Goal: Task Accomplishment & Management: Complete application form

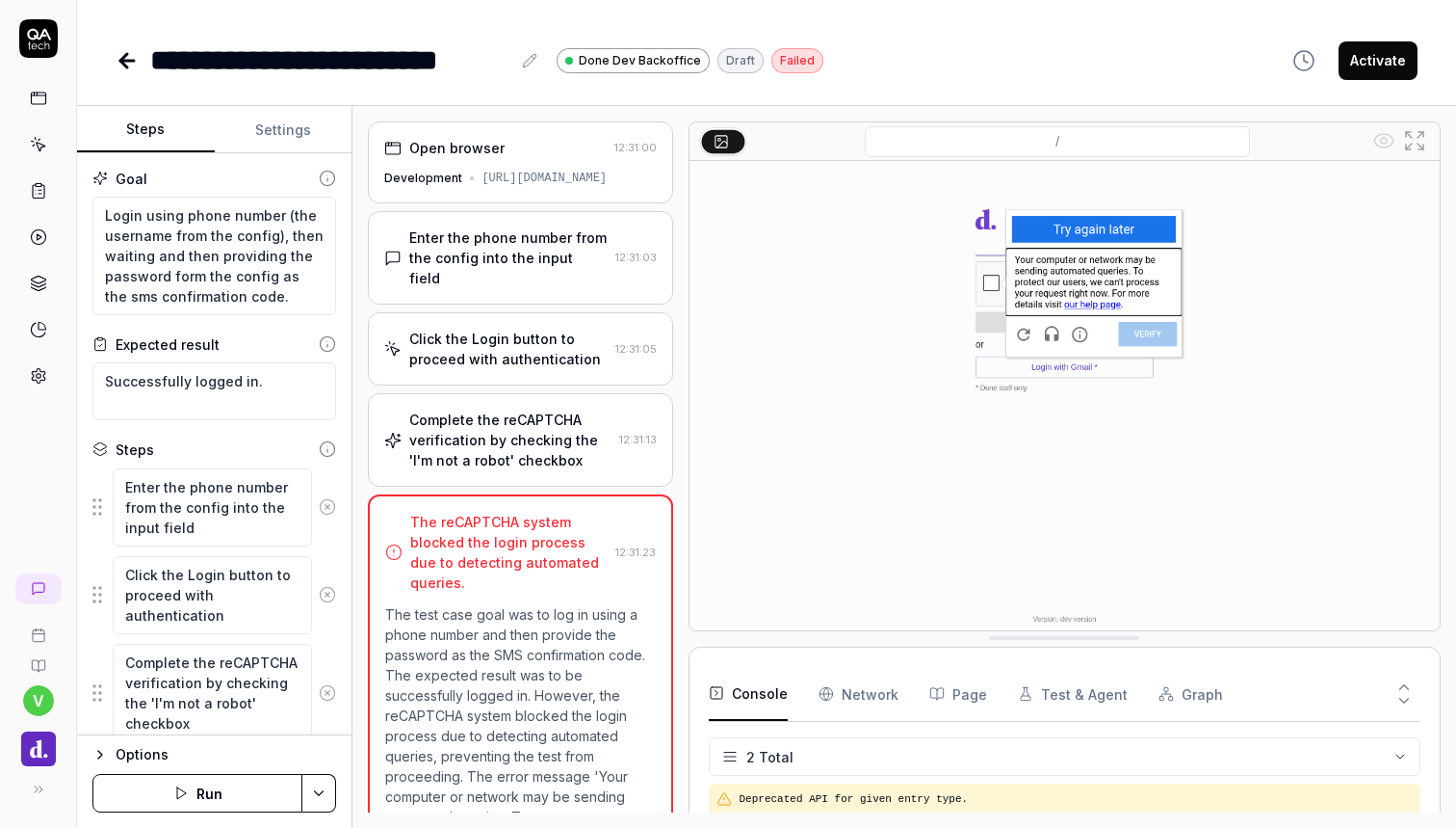
scroll to position [67, 0]
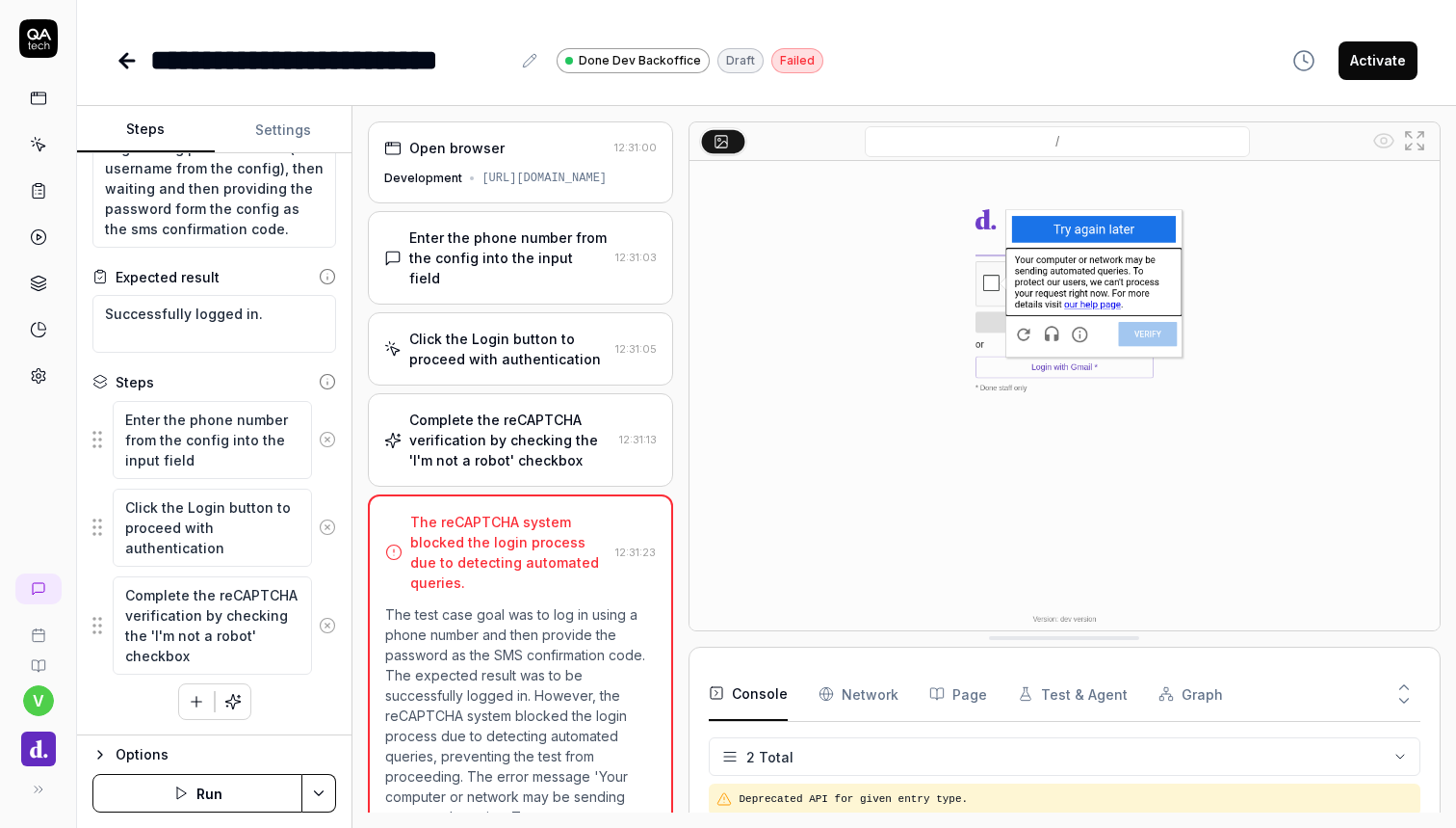
click at [134, 71] on icon at bounding box center [126, 60] width 23 height 23
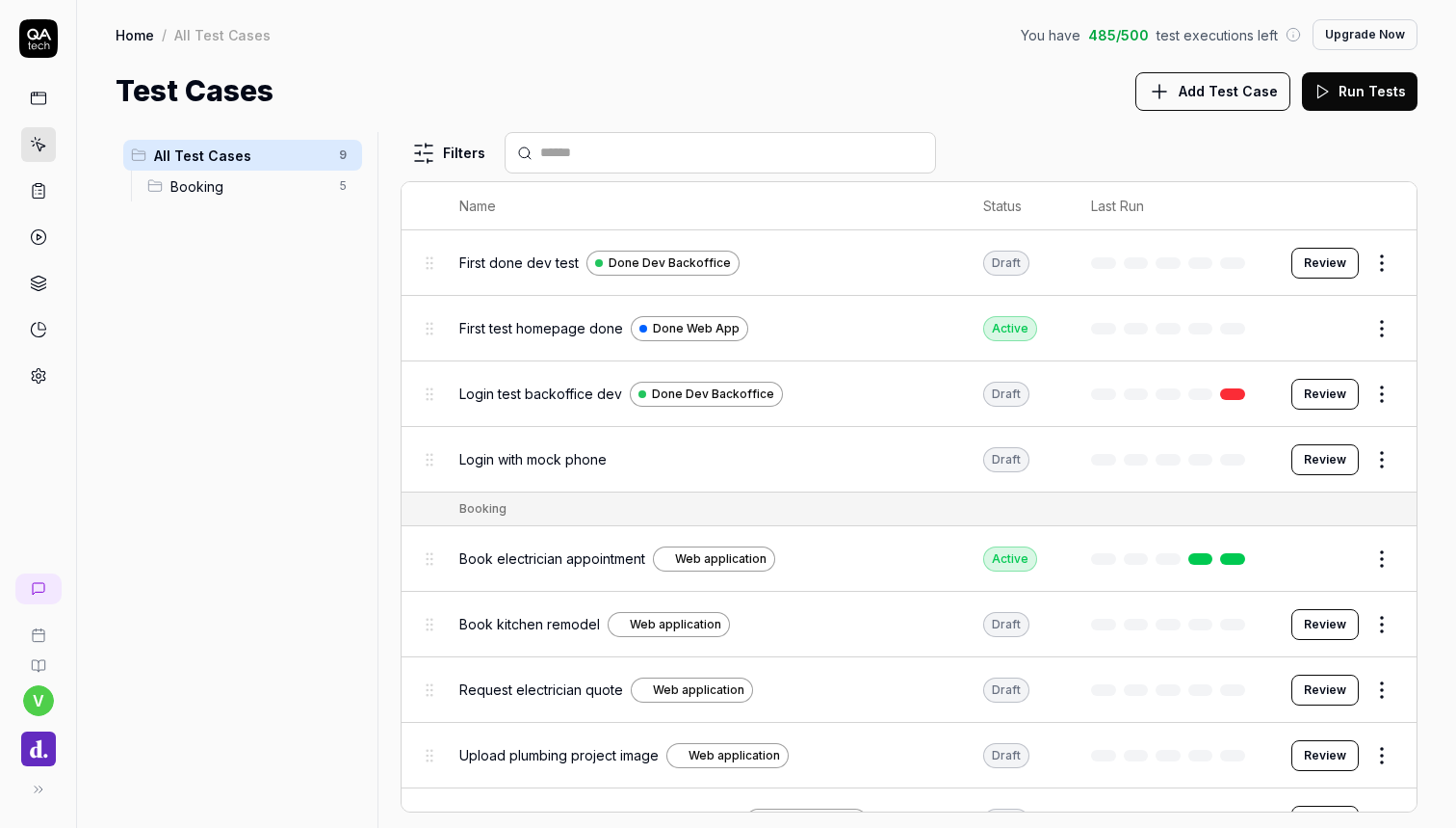
click at [1320, 458] on button "Review" at bounding box center [1325, 459] width 67 height 31
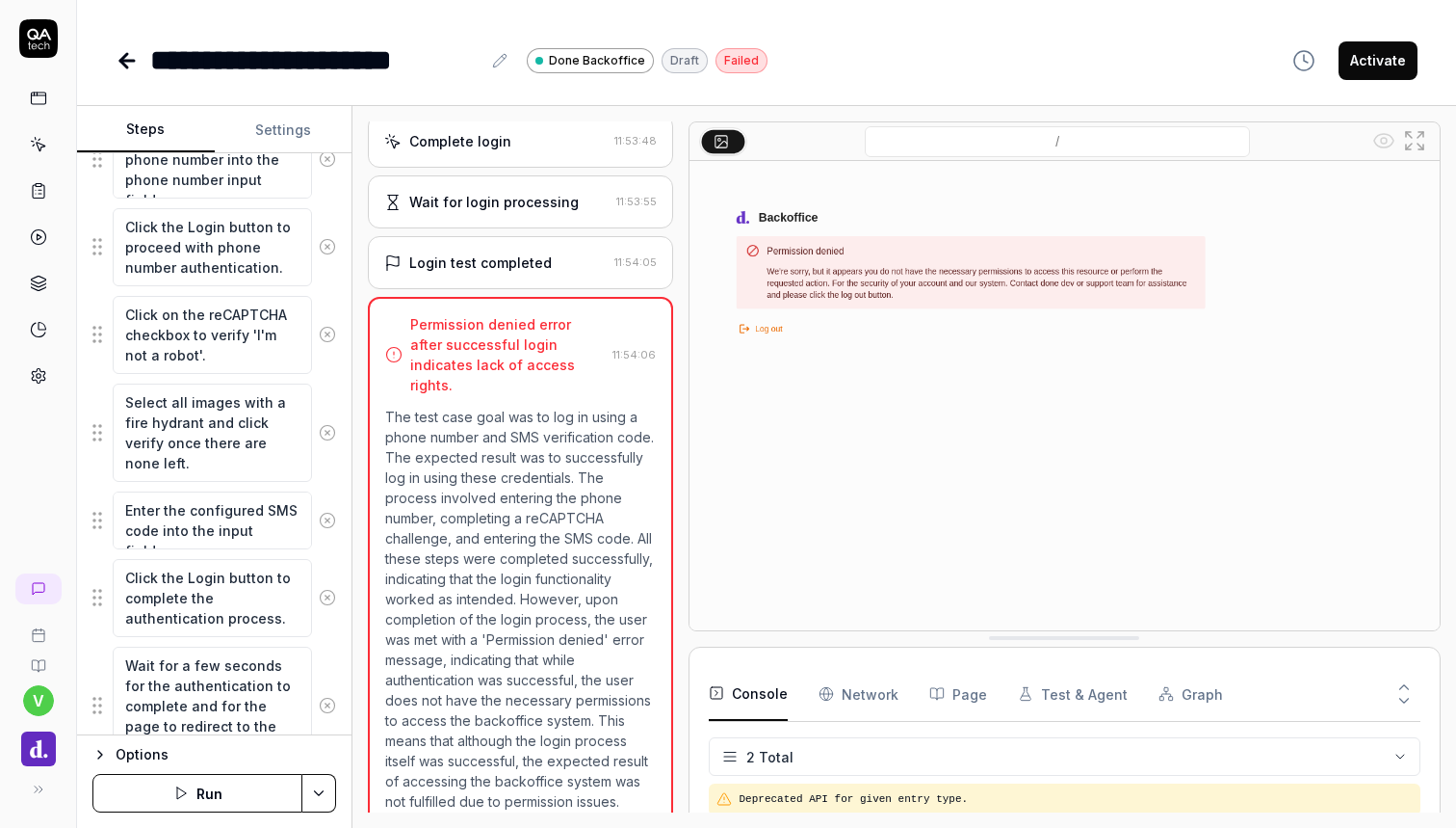
scroll to position [382, 0]
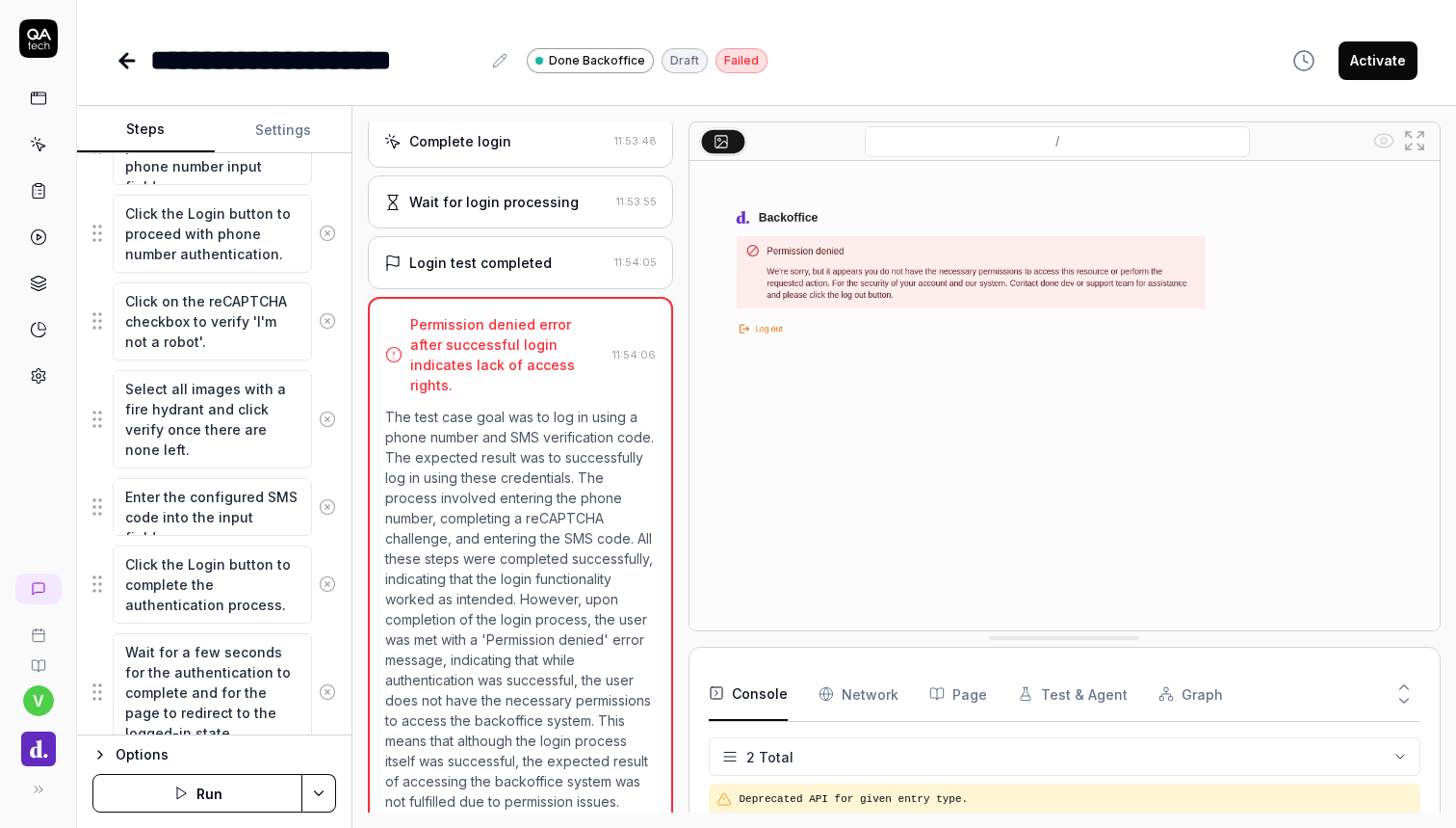
click at [232, 787] on button "Run" at bounding box center [197, 792] width 210 height 38
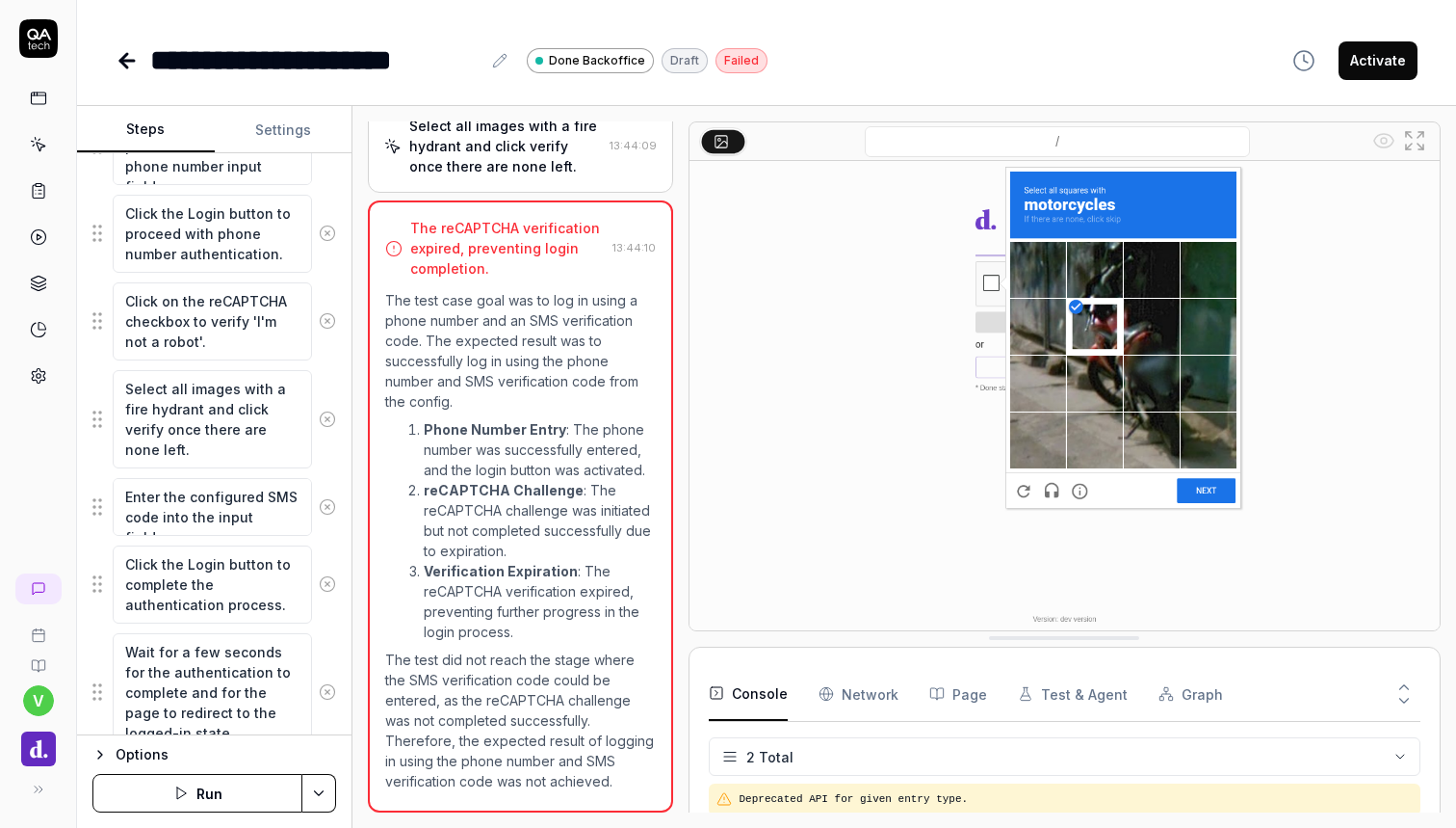
scroll to position [618, 0]
click at [685, 238] on div at bounding box center [681, 467] width 16 height 691
click at [194, 795] on button "Run" at bounding box center [197, 792] width 210 height 38
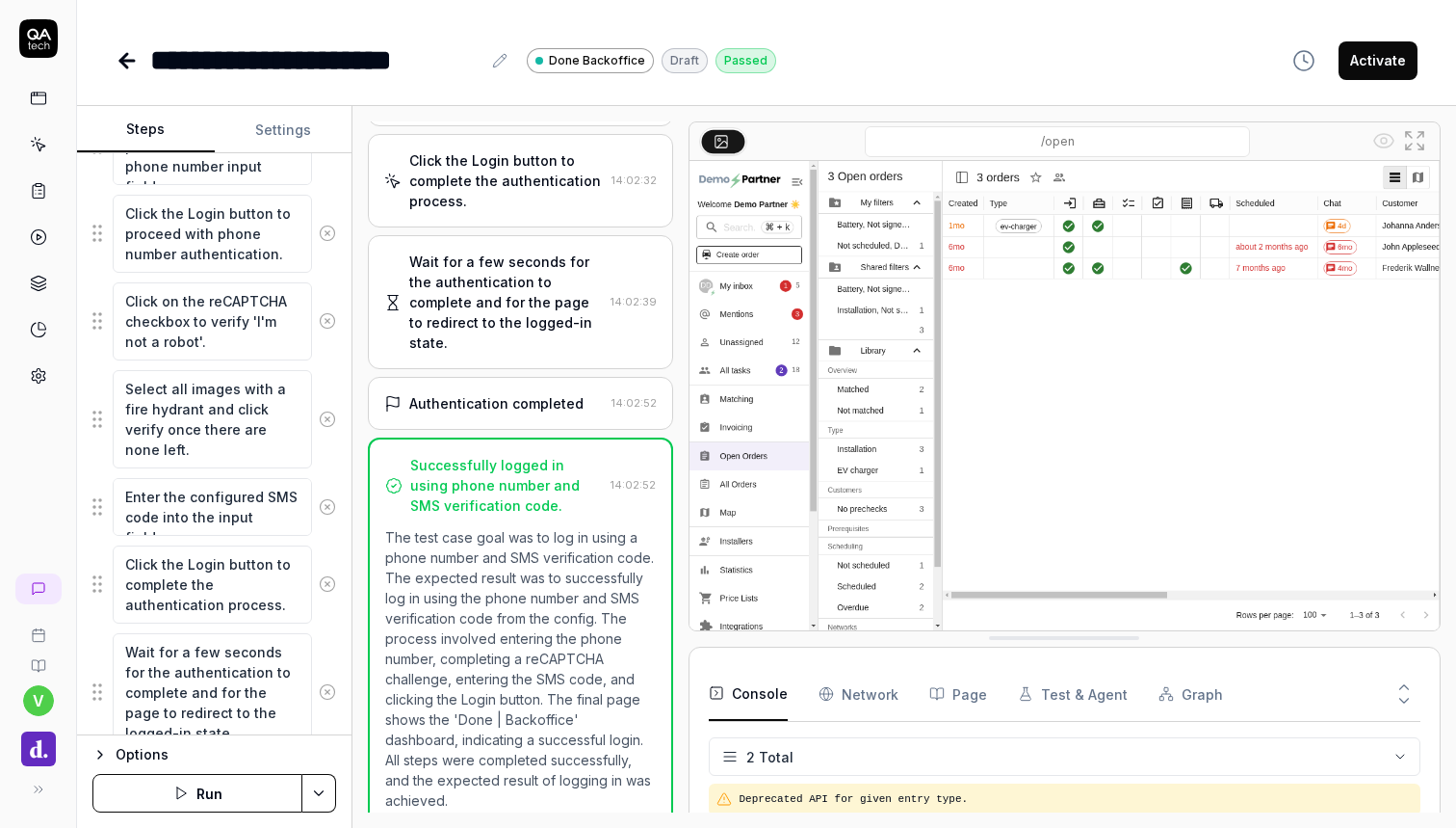
scroll to position [562, 0]
click at [1405, 65] on button "Activate" at bounding box center [1378, 60] width 79 height 38
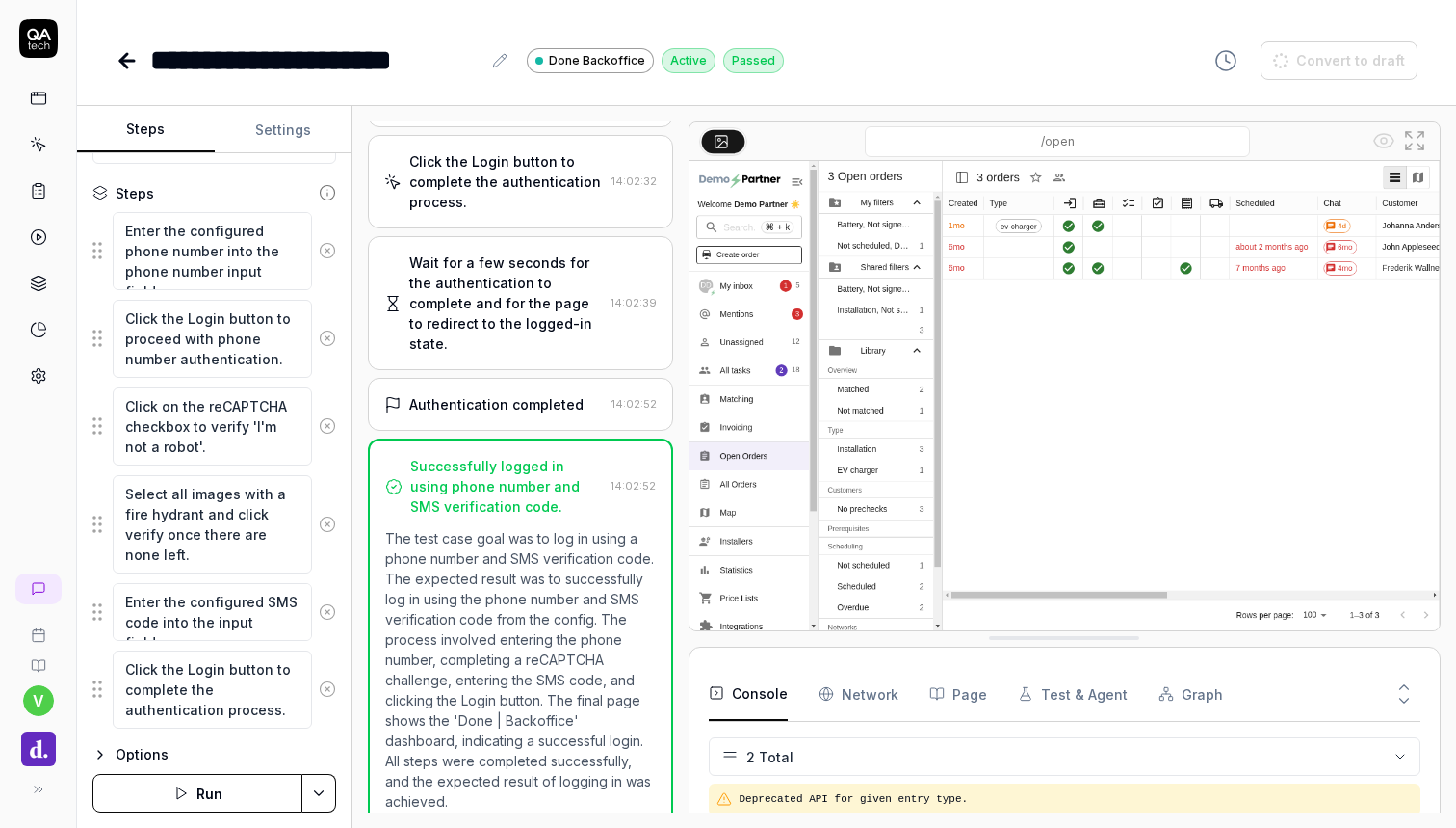
type textarea "*"
click at [44, 149] on icon at bounding box center [38, 145] width 18 height 18
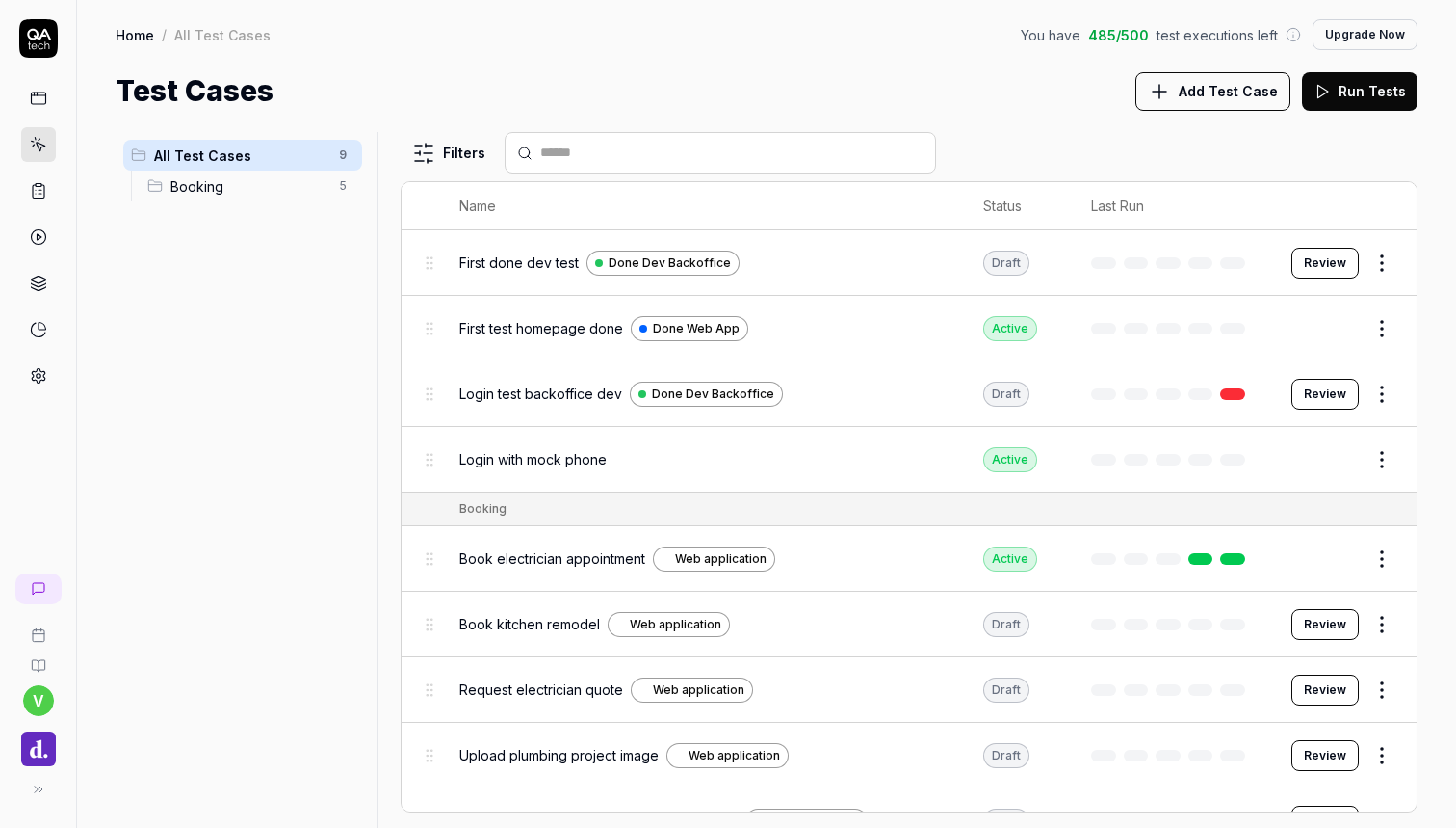
click at [1221, 99] on span "Add Test Case" at bounding box center [1228, 91] width 100 height 21
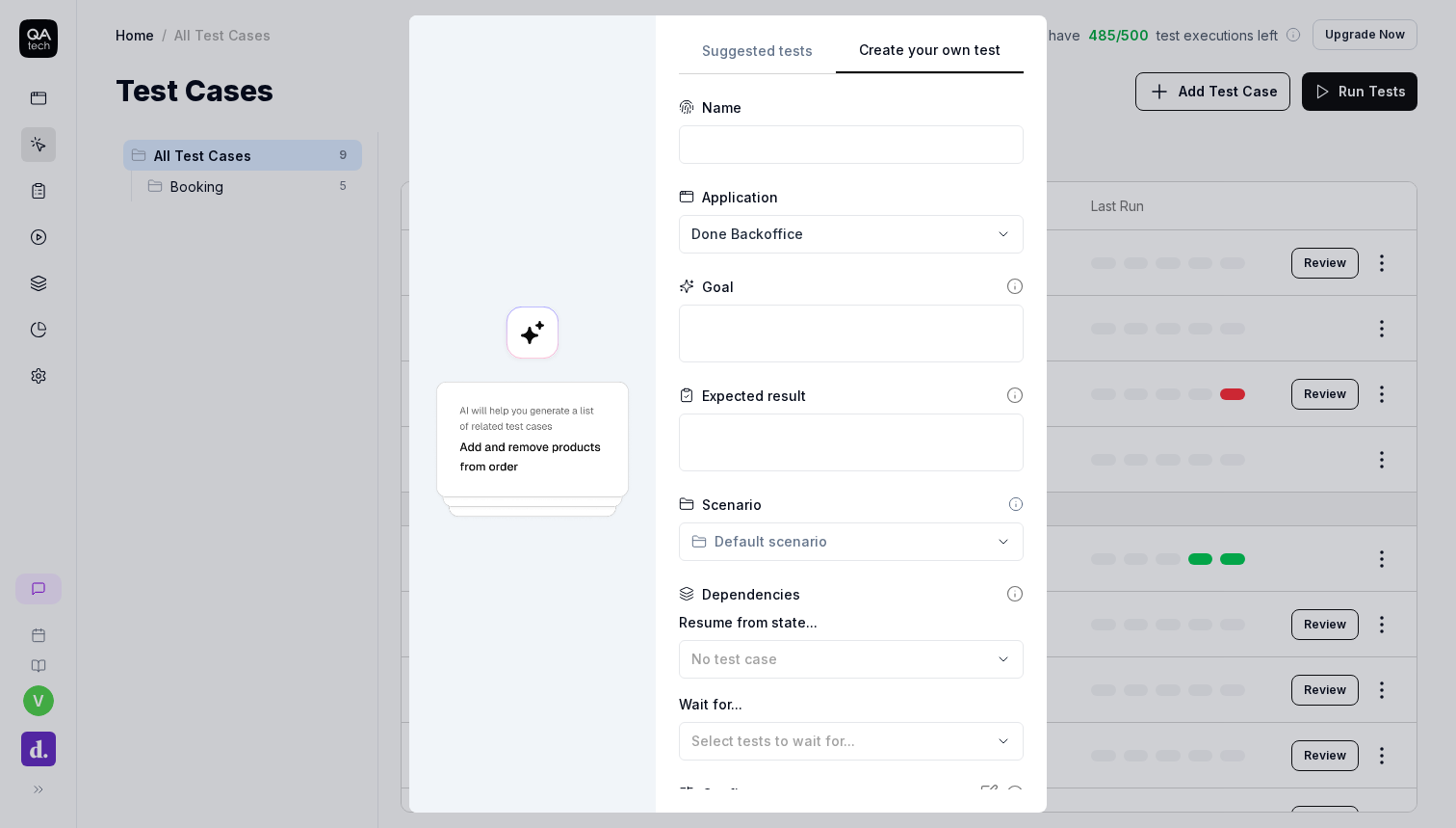
click at [1008, 222] on div "Suggested tests Create your own test Name Application Done Backoffice Goal Expe…" at bounding box center [850, 414] width 344 height 750
click at [840, 138] on input at bounding box center [850, 144] width 344 height 38
click at [837, 147] on input "Check for ui errors inbackoffice" at bounding box center [850, 144] width 344 height 38
type input "Check for ui errors in backoffice"
click at [780, 309] on textarea at bounding box center [850, 333] width 344 height 58
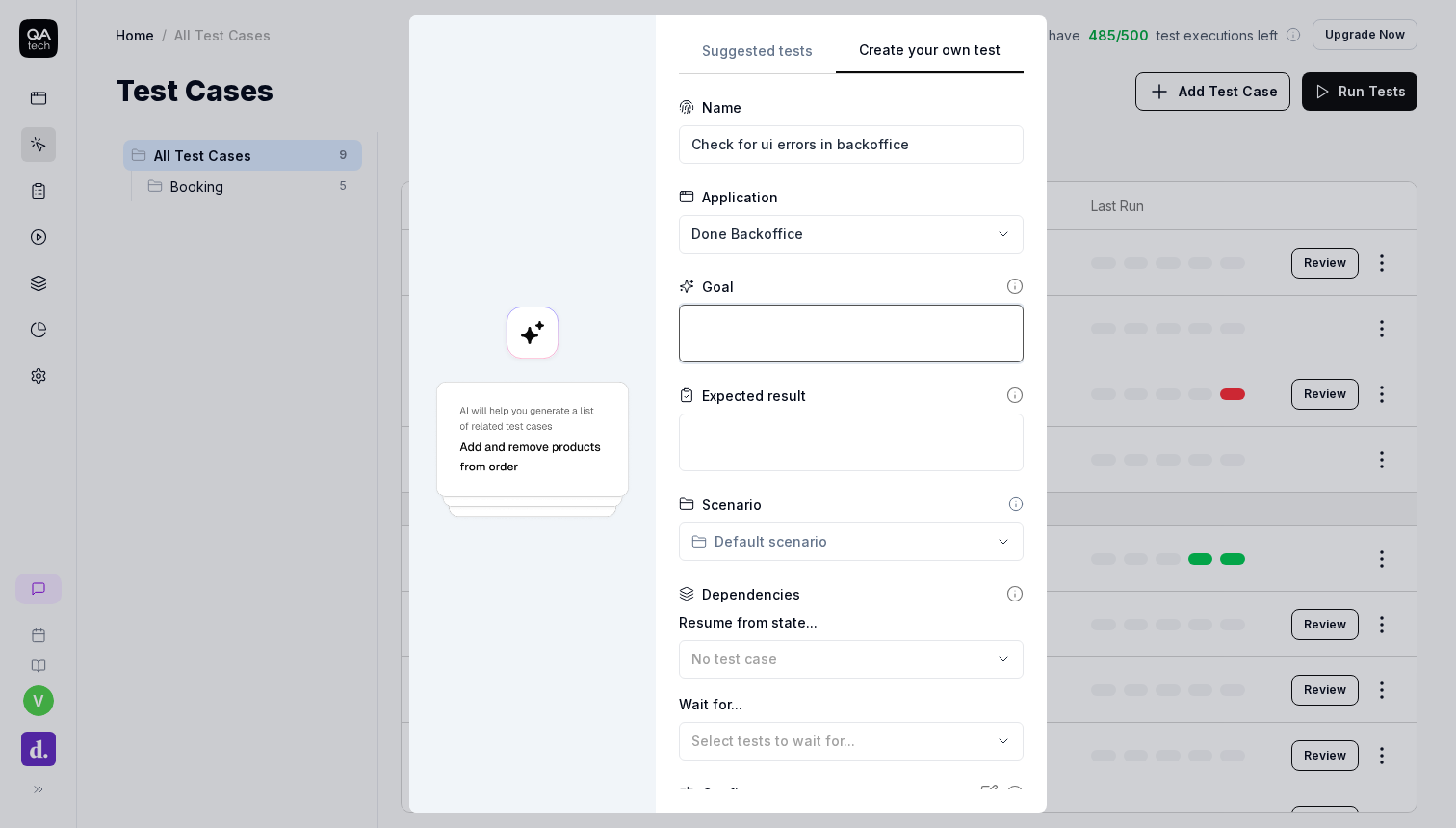
type textarea "*"
type textarea "L"
type textarea "*"
type textarea "Lo"
type textarea "*"
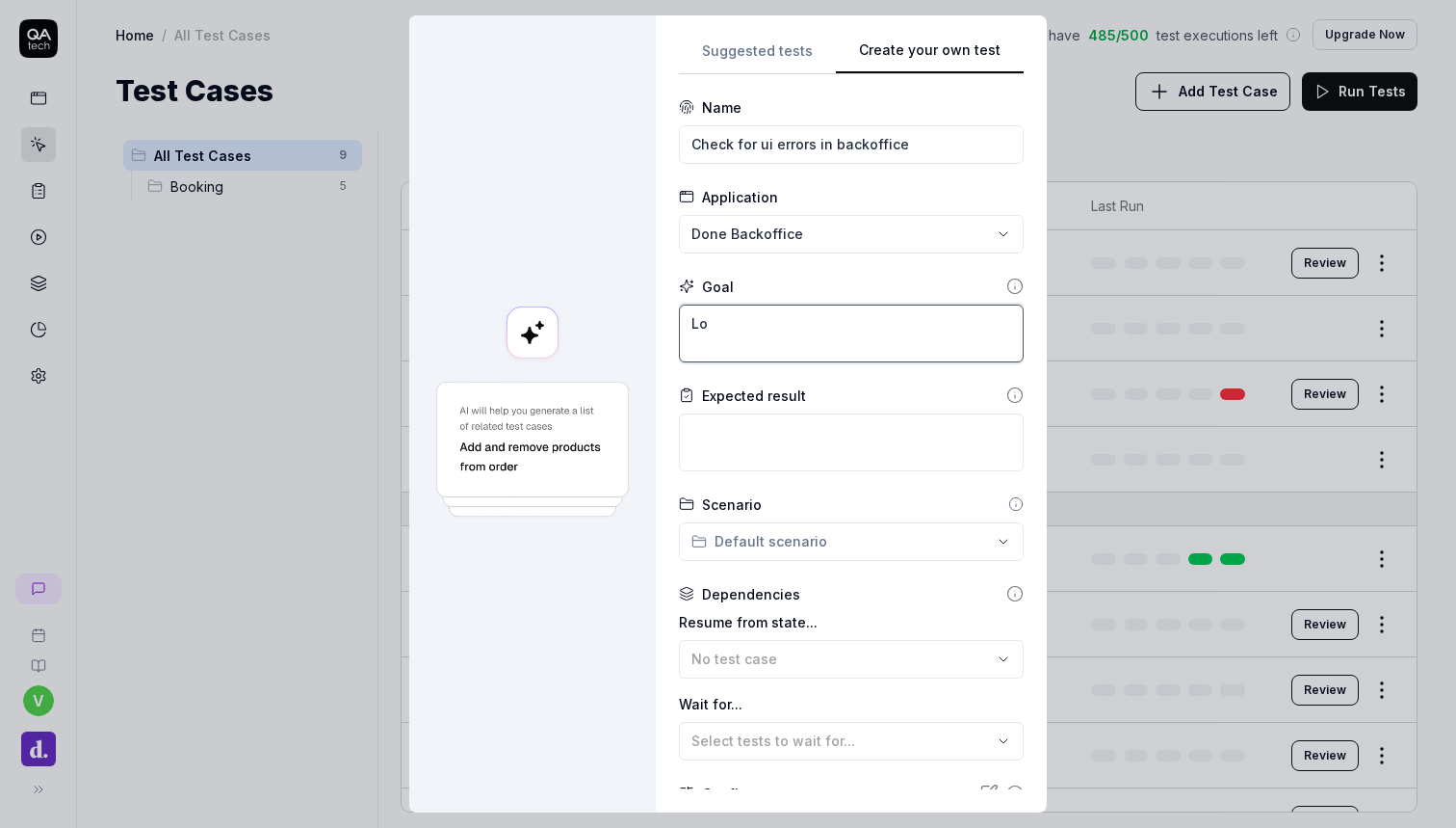
type textarea "Log"
type textarea "*"
type textarea "Log"
type textarea "*"
type textarea "Log i"
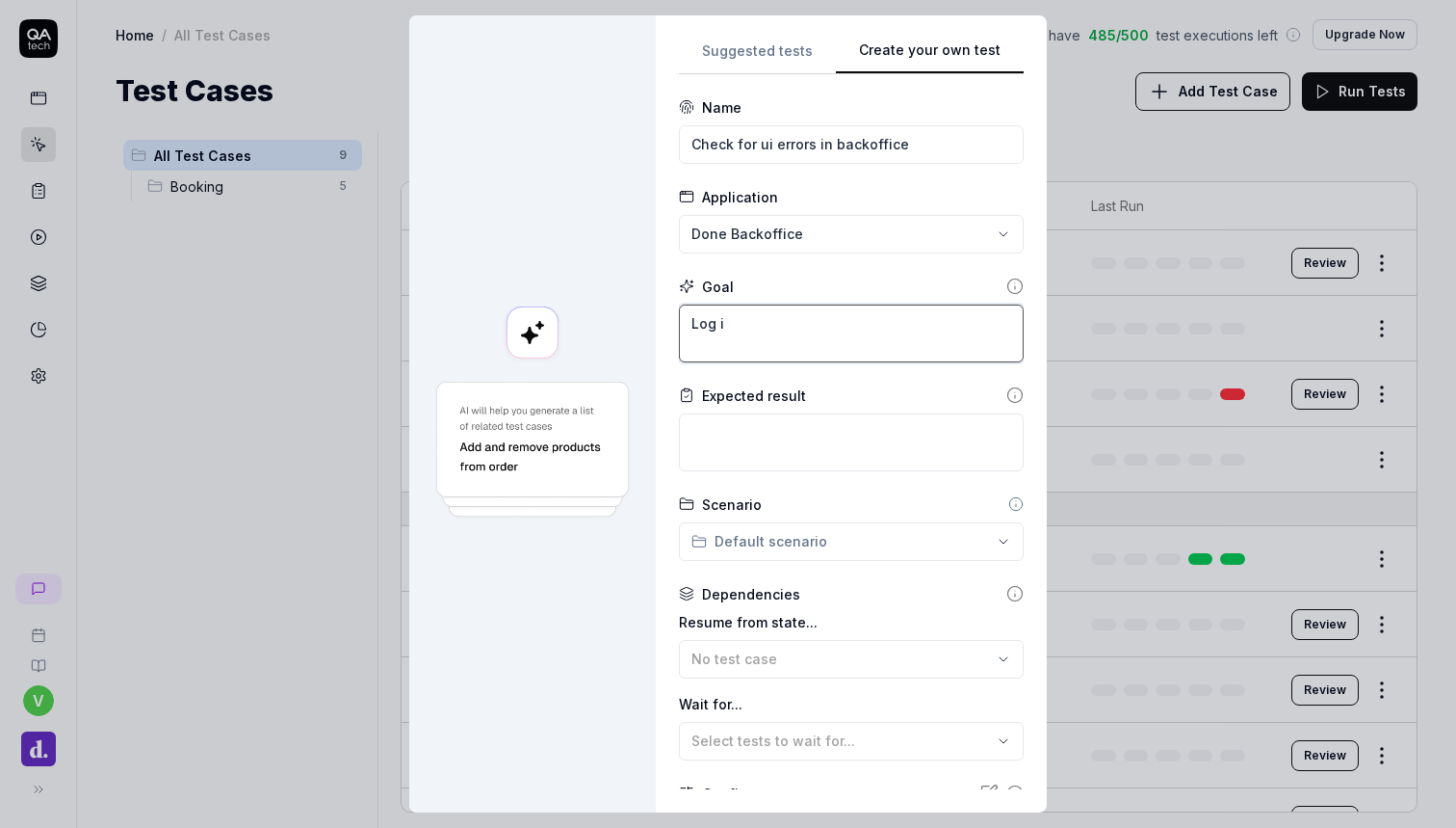
type textarea "*"
type textarea "Log in"
type textarea "*"
type textarea "Log in"
type textarea "*"
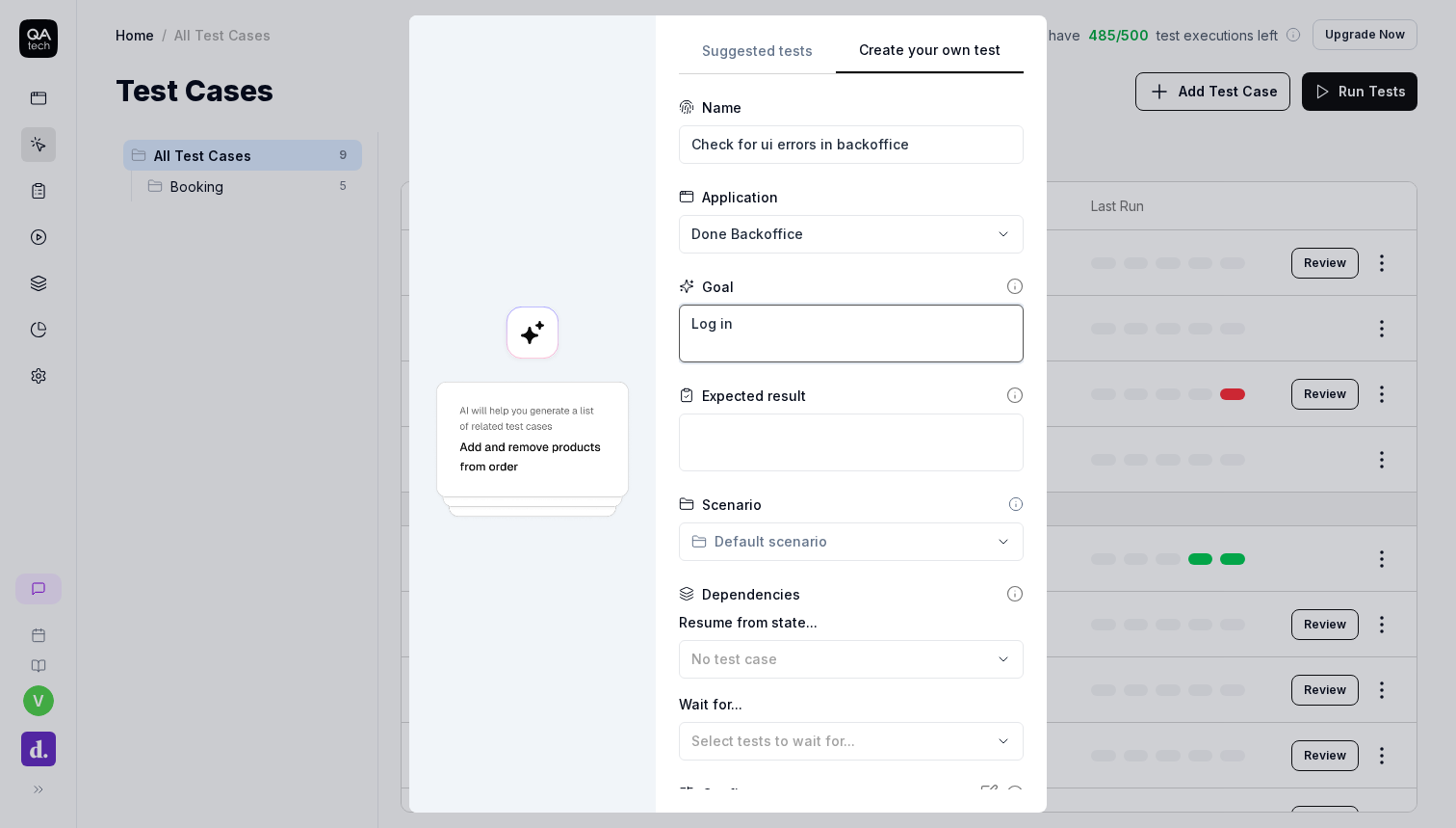
type textarea "Log in t"
type textarea "*"
type textarea "Log in to"
type textarea "*"
type textarea "Log in to"
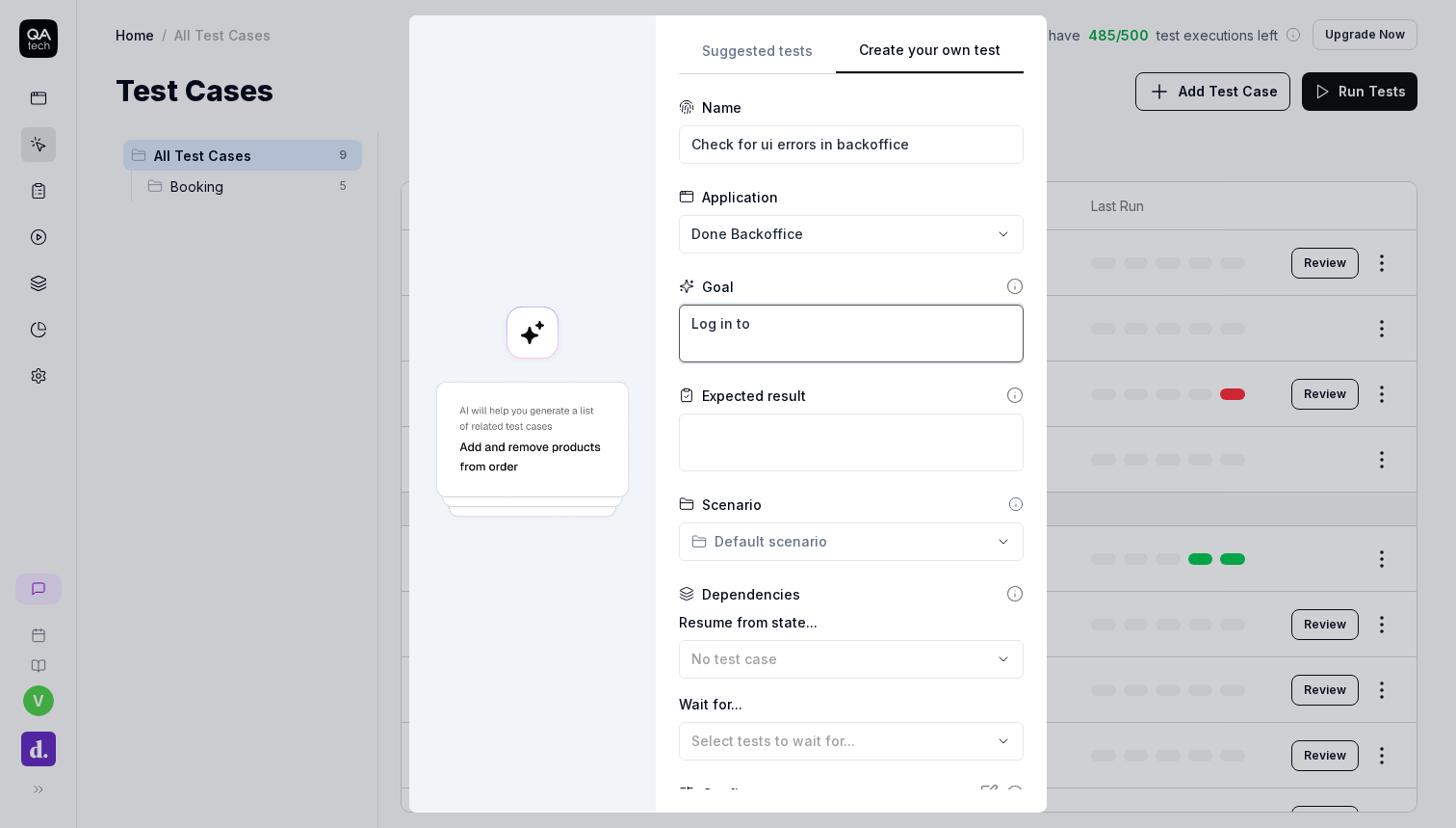
type textarea "*"
type textarea "Log in to b"
type textarea "*"
type textarea "Log in to ba"
type textarea "*"
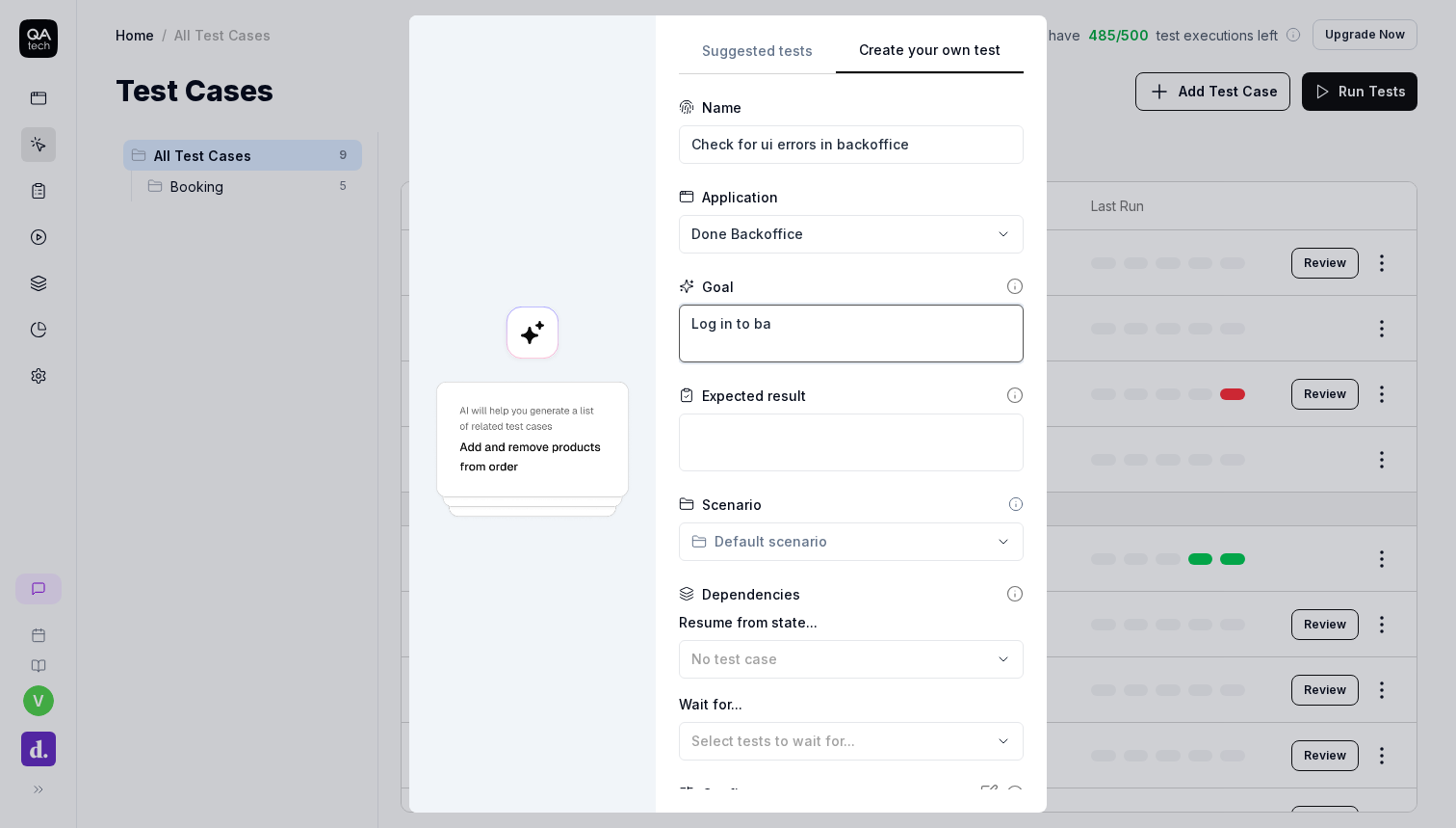
type textarea "Log in to bac"
type textarea "*"
type textarea "Log in to back"
type textarea "*"
type textarea "Log in to [PERSON_NAME]"
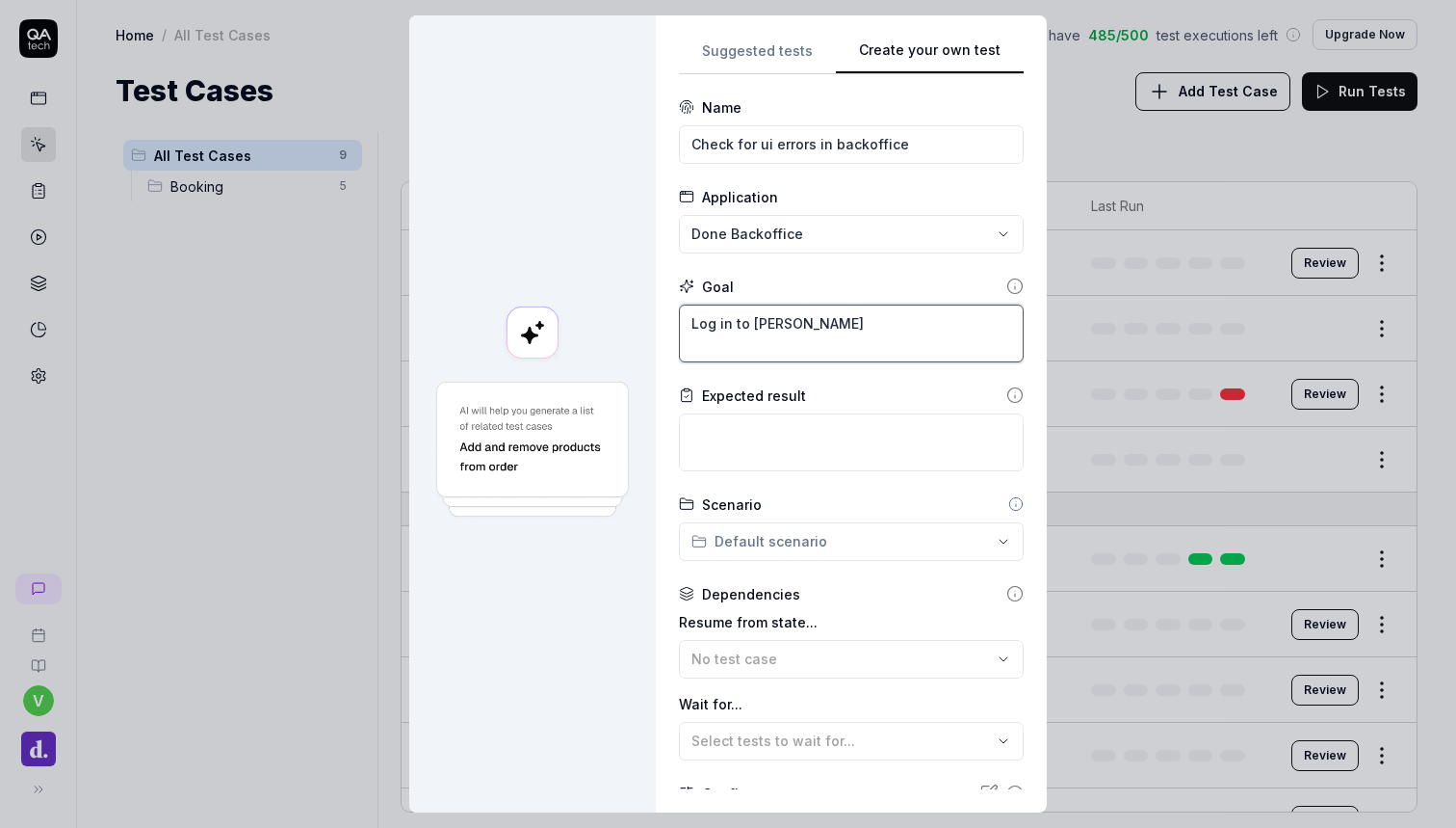
type textarea "*"
type textarea "Log in to [PERSON_NAME]"
type textarea "*"
type textarea "Log in to backoff"
type textarea "*"
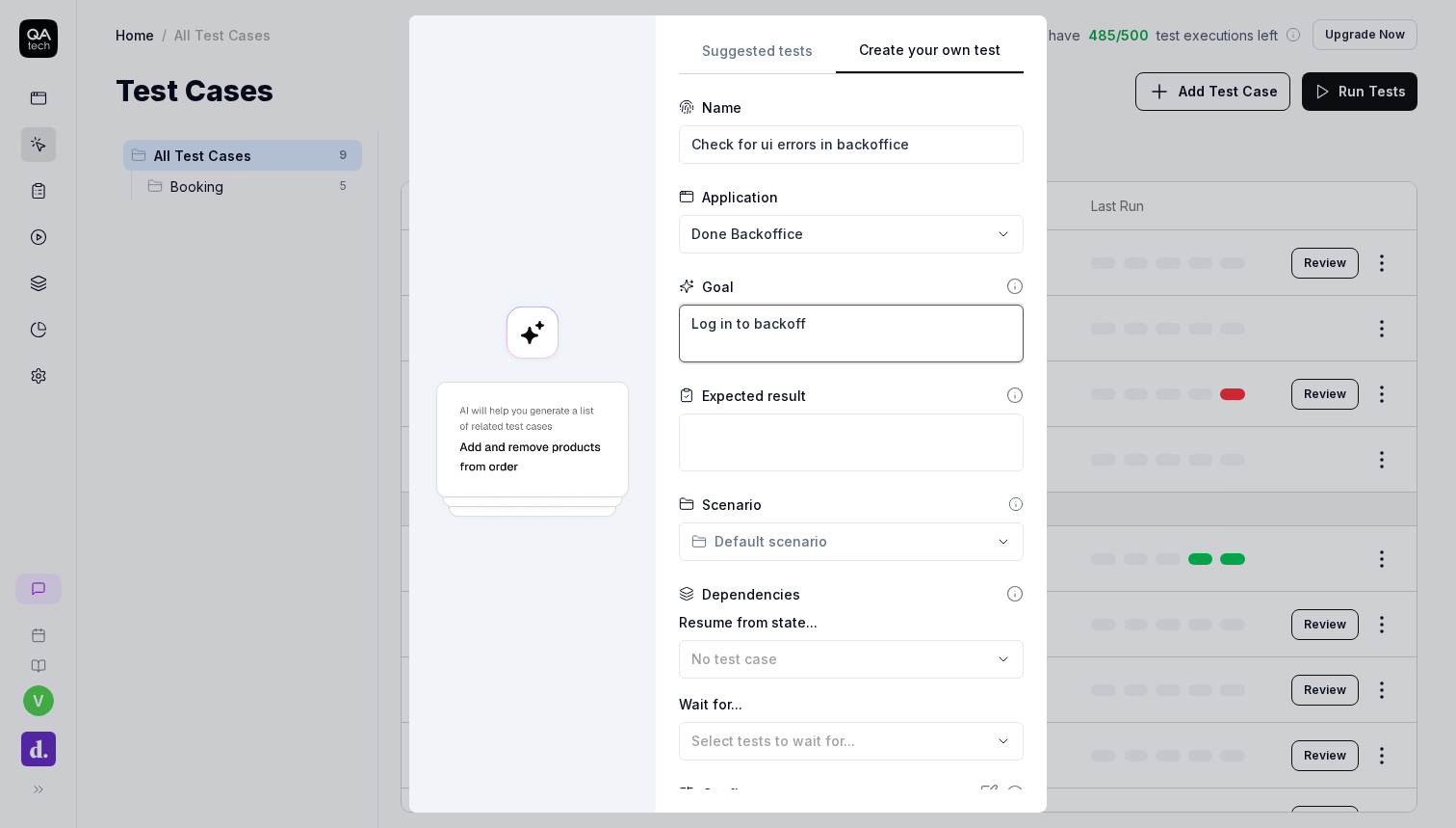
type textarea "Log in to backoffi"
type textarea "*"
type textarea "Log in to backoffic"
type textarea "*"
type textarea "Log in to backoffice"
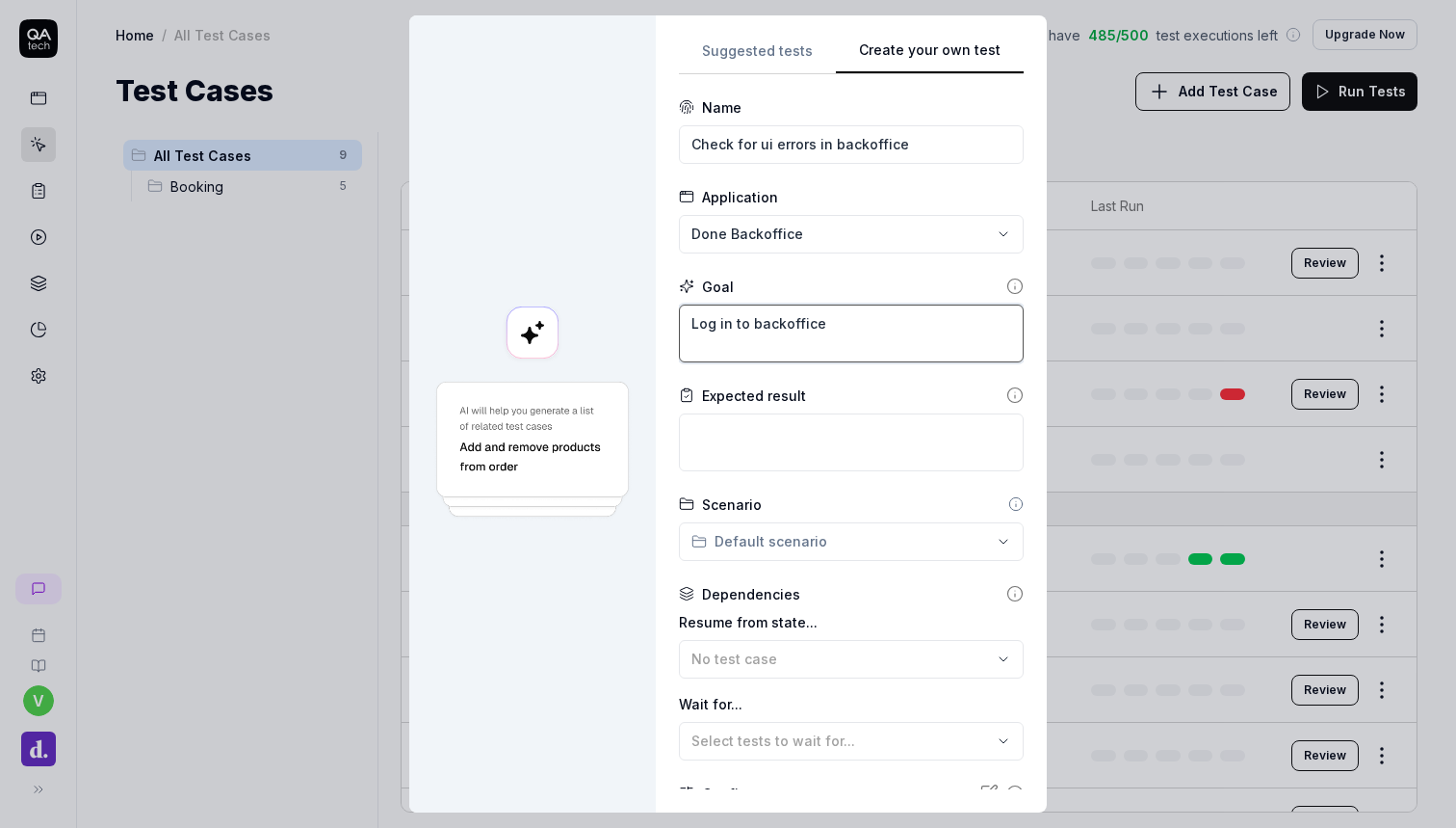
type textarea "*"
type textarea "Log in to backoffice"
type textarea "*"
type textarea "Log in to backoffice w"
type textarea "*"
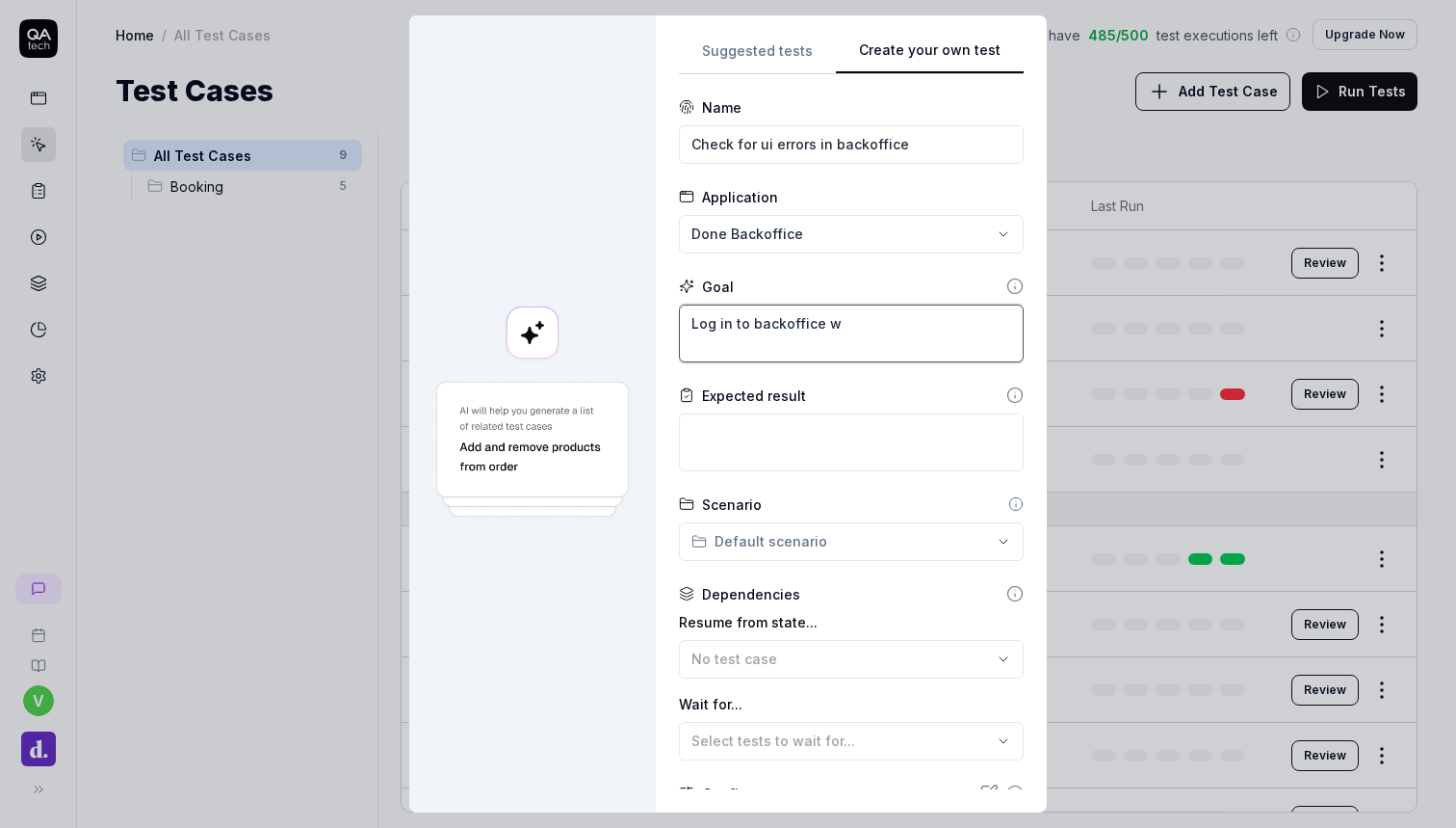
type textarea "Log in to backoffice wi"
type textarea "*"
type textarea "Log in to backoffice wit"
type textarea "*"
type textarea "Log in to backoffice with"
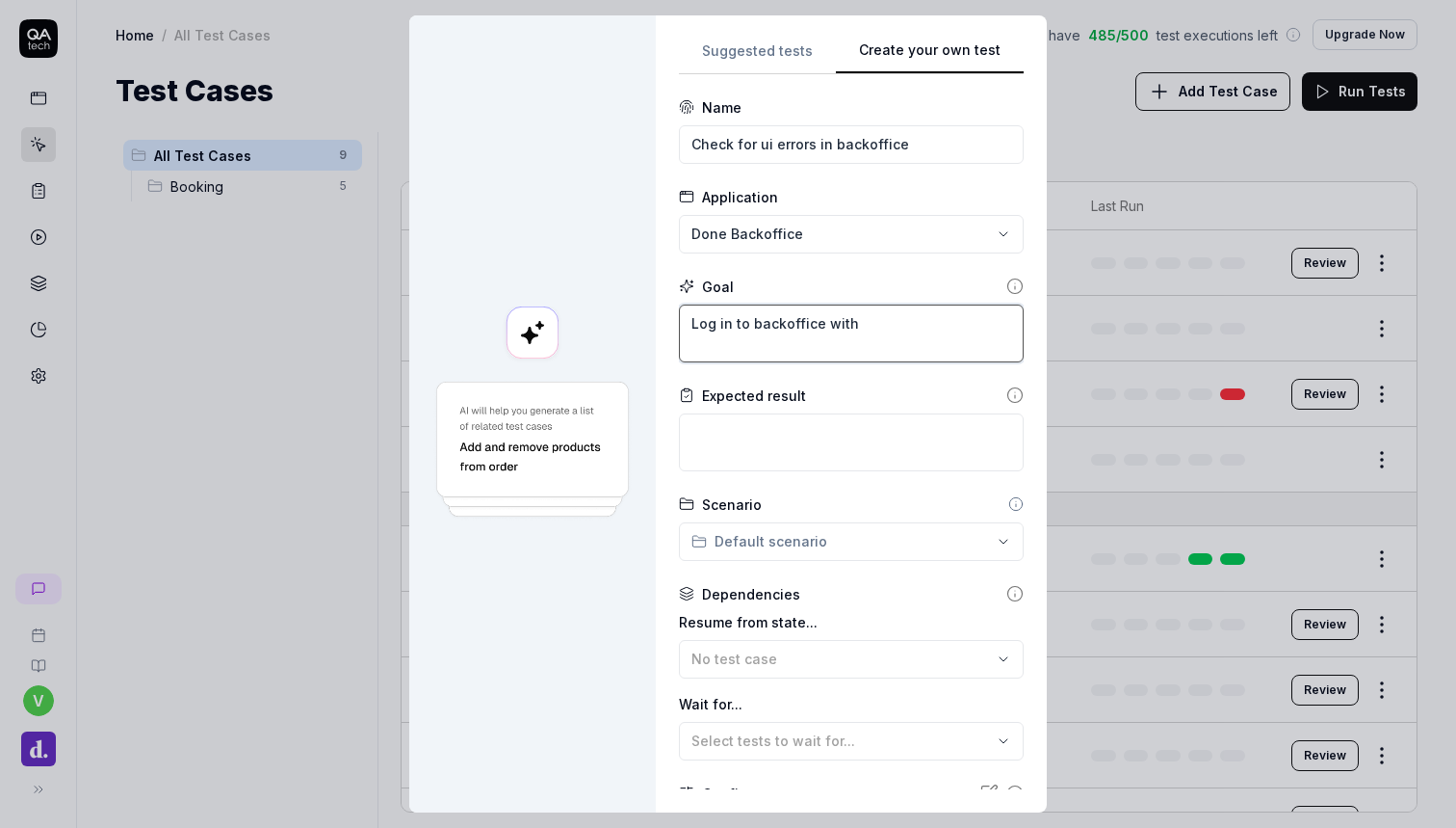
type textarea "*"
type textarea "Log in to backoffice with"
type textarea "*"
type textarea "Log in to backoffice with p"
type textarea "*"
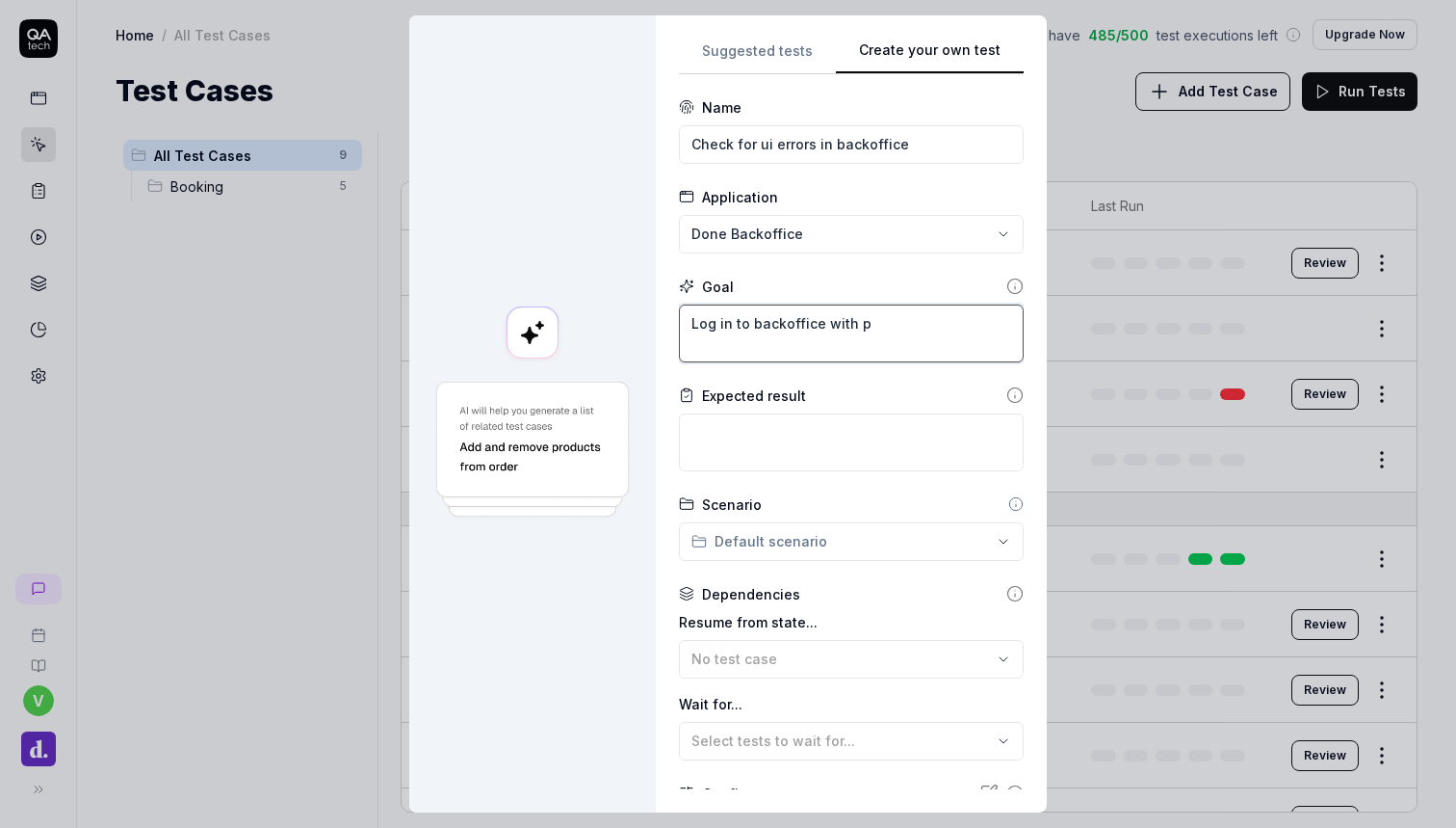
type textarea "Log in to backoffice with ph"
type textarea "*"
type textarea "Log in to backoffice with pho"
type textarea "*"
type textarea "Log in to backoffice with phon"
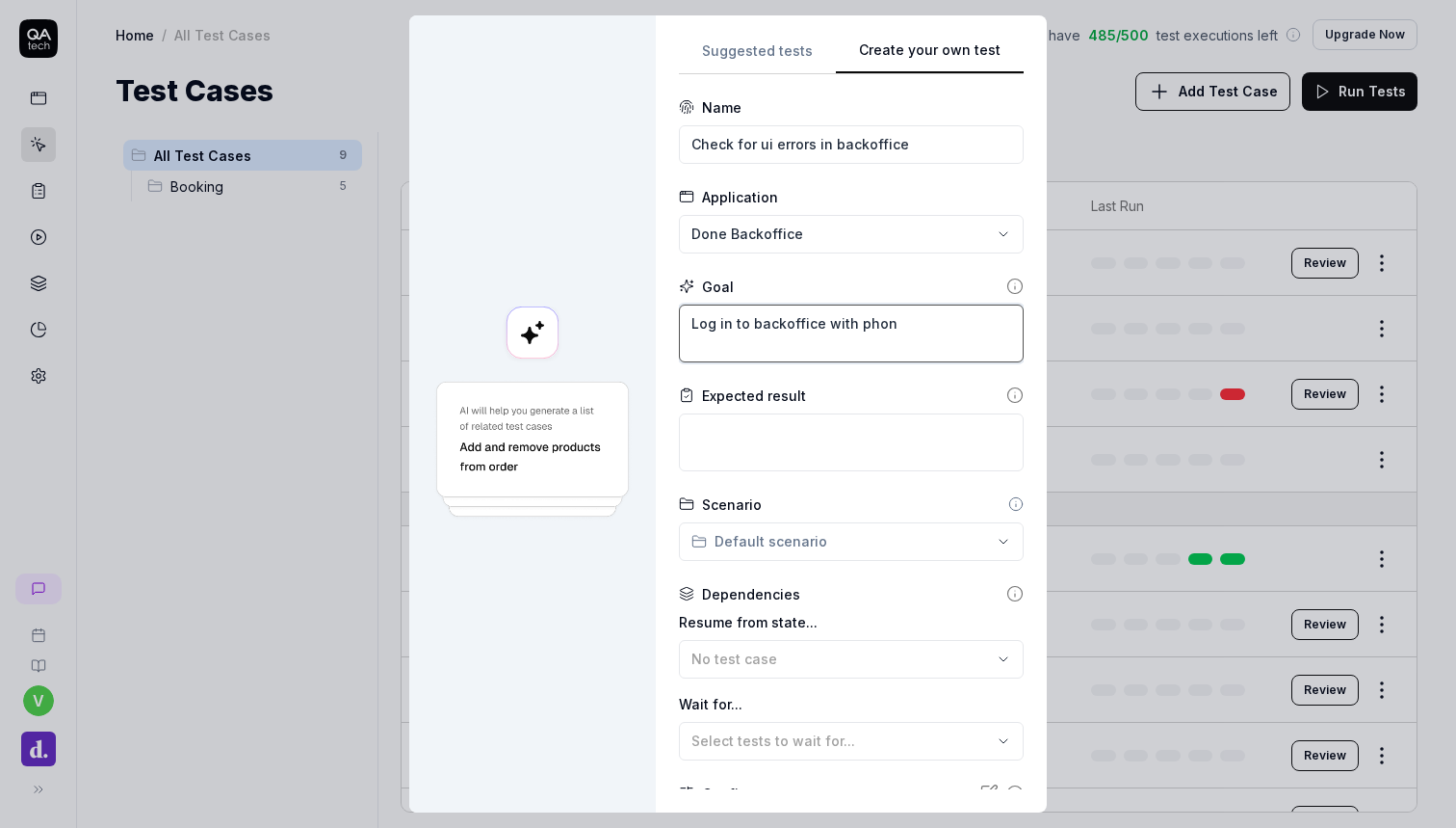
type textarea "*"
type textarea "Log in to backoffice with phone"
type textarea "*"
type textarea "Log in to backoffice with phonen"
type textarea "*"
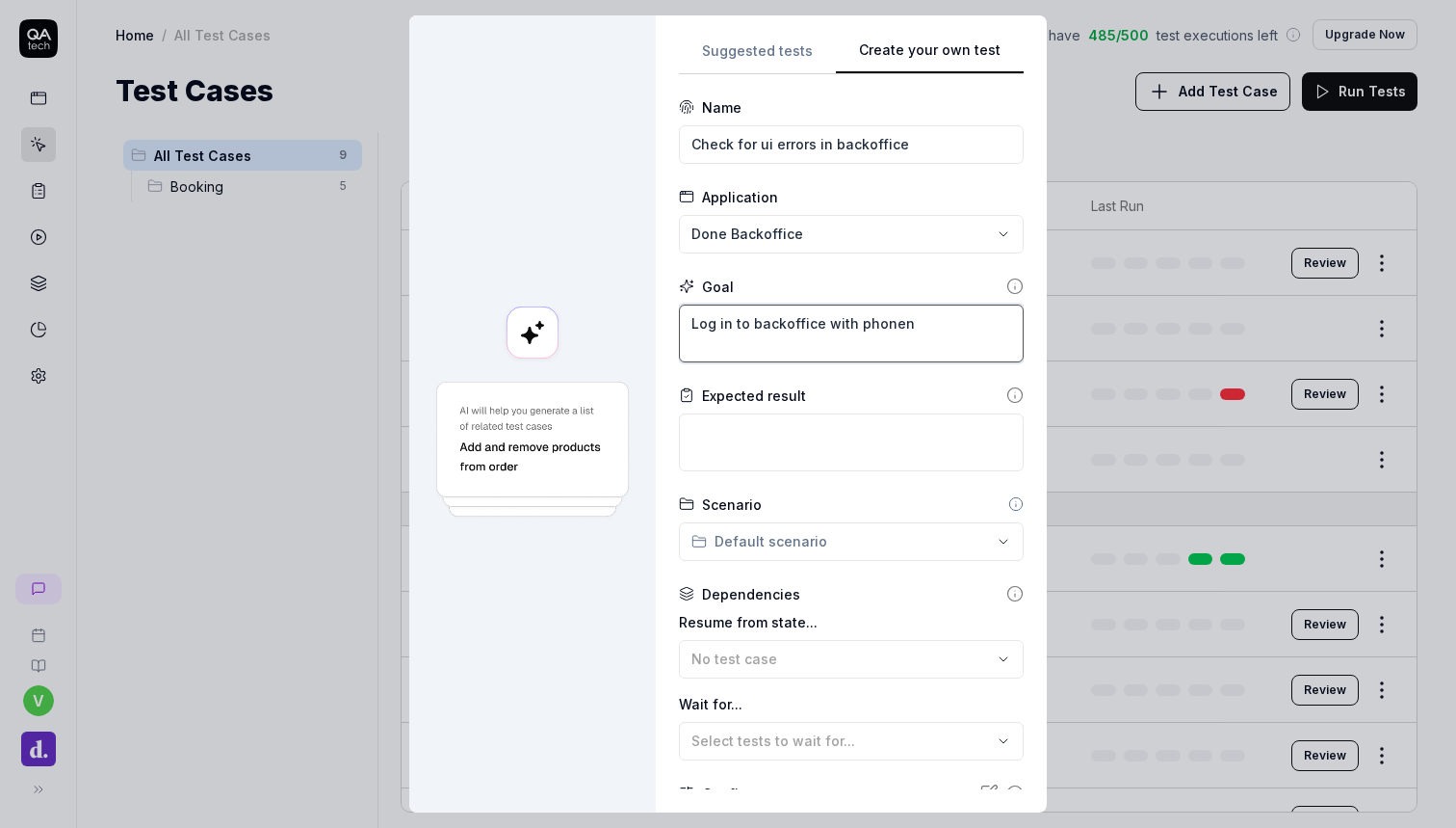
type textarea "Log in to backoffice with phonenu"
type textarea "*"
type textarea "Log in to backoffice with phonenum"
type textarea "*"
type textarea "Log in to backoffice with phonenumb"
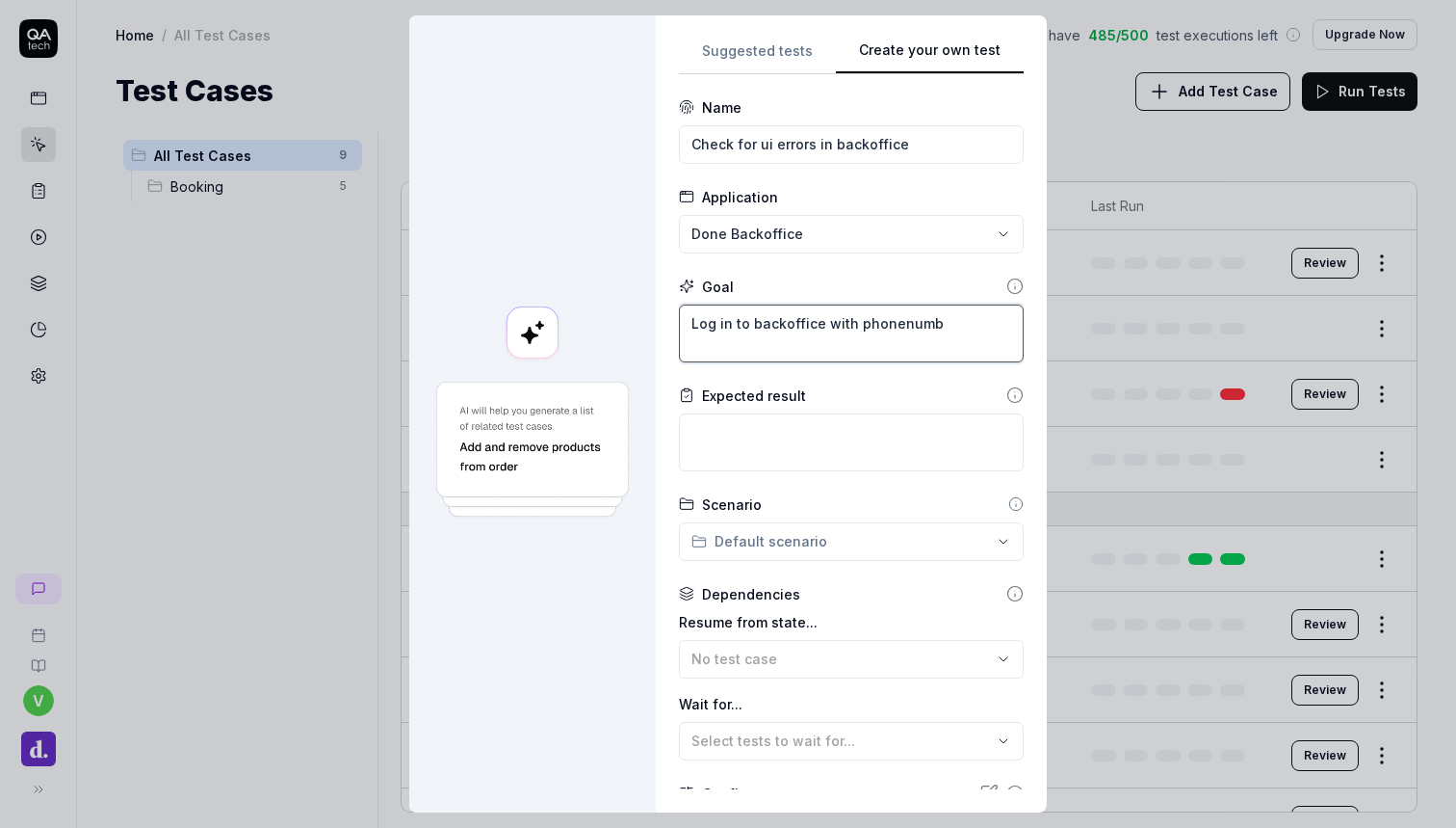
type textarea "*"
type textarea "Log in to backoffice with phonenumbe"
type textarea "*"
type textarea "Log in to backoffice with phonenumber"
type textarea "*"
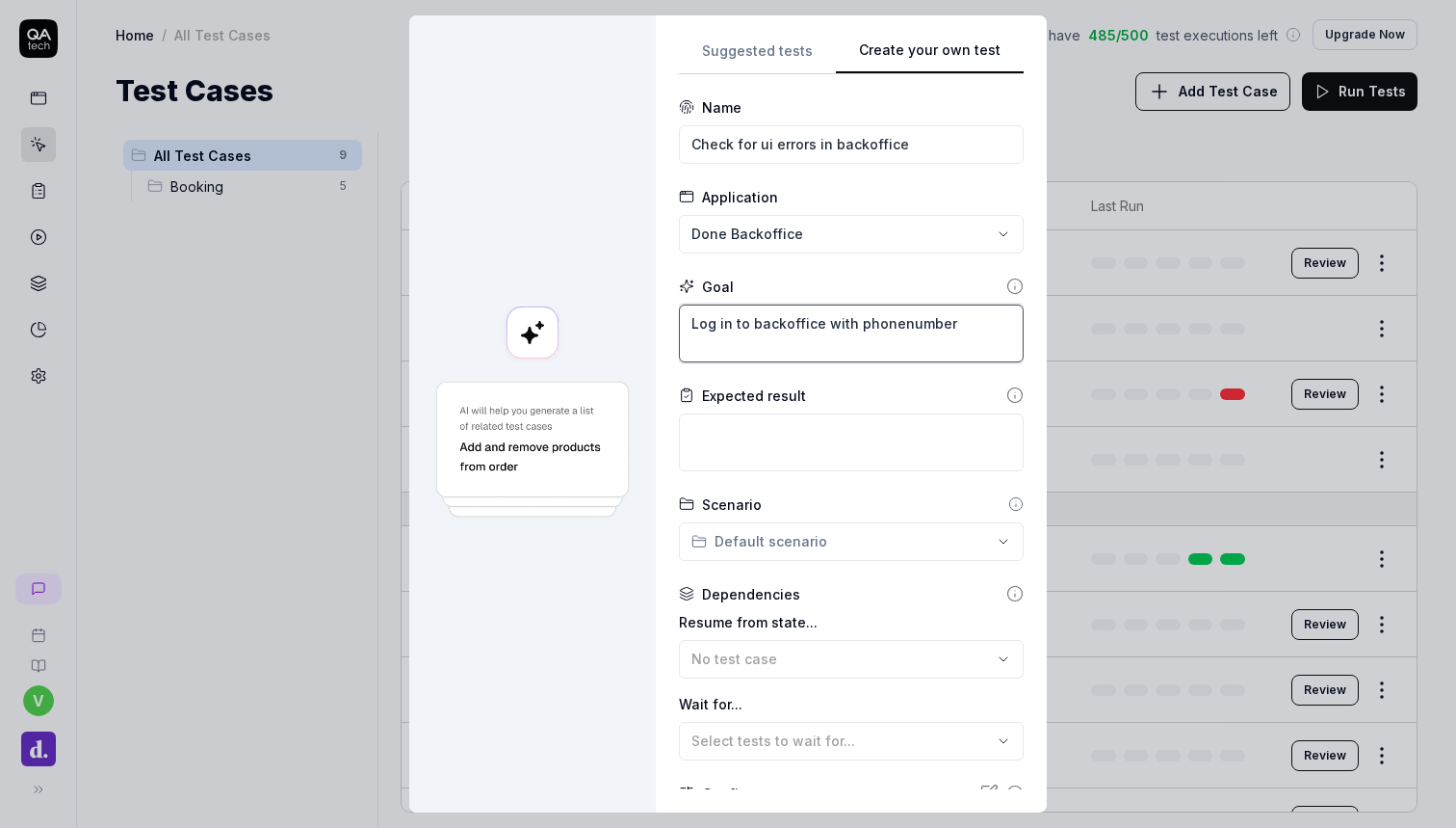
type textarea "Log in to backoffice with phone number"
type textarea "*"
type textarea "Log in to backoffice with phone number a"
type textarea "*"
type textarea "Log in to backoffice with phone number ad"
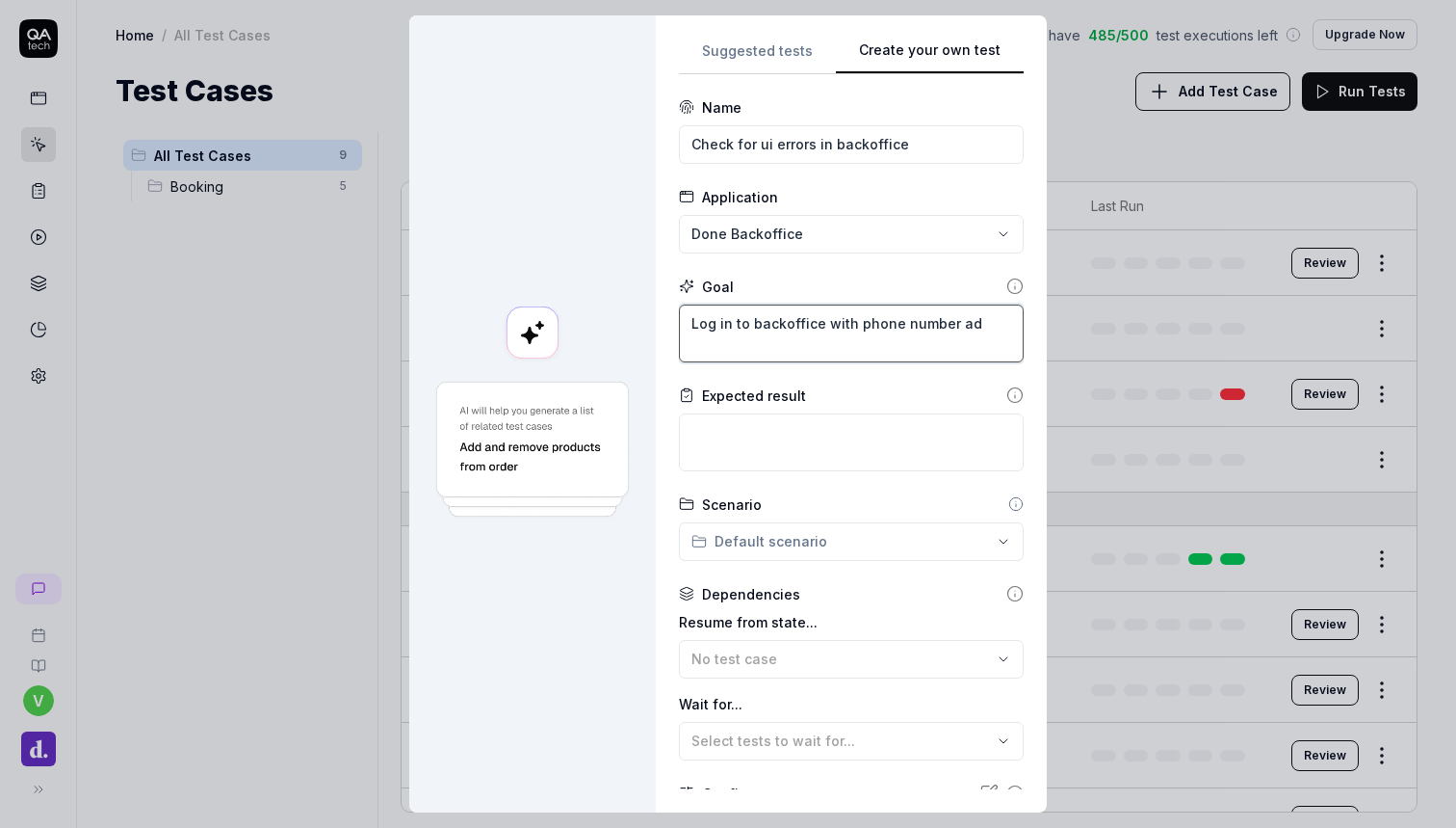
type textarea "*"
type textarea "Log in to backoffice with phone number ad"
type textarea "*"
type textarea "Log in to backoffice with phone number ad"
type textarea "*"
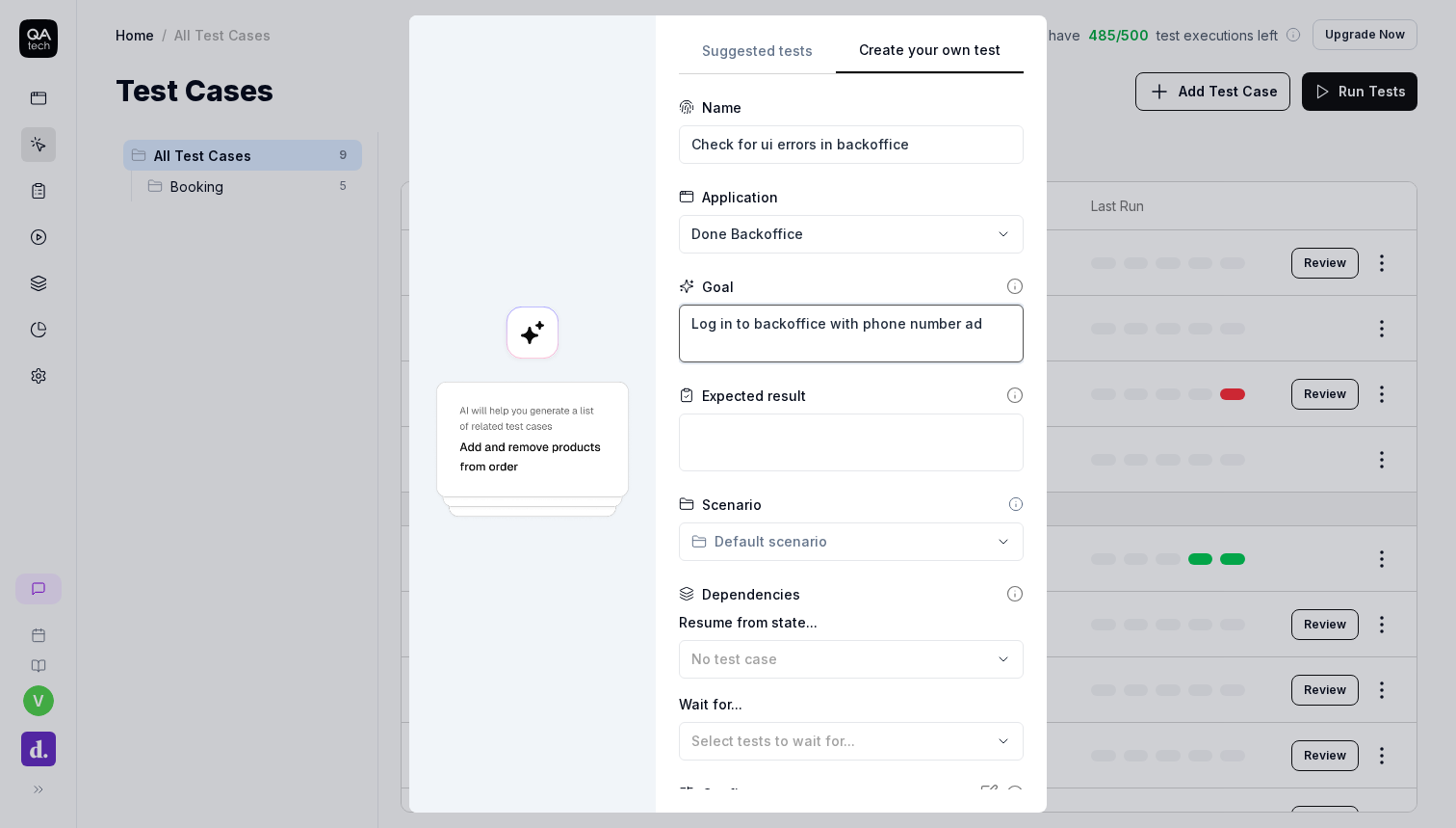
type textarea "Log in to backoffice with phone number a"
type textarea "*"
type textarea "Log in to backoffice with phone number an"
type textarea "*"
type textarea "Log in to backoffice with phone number and"
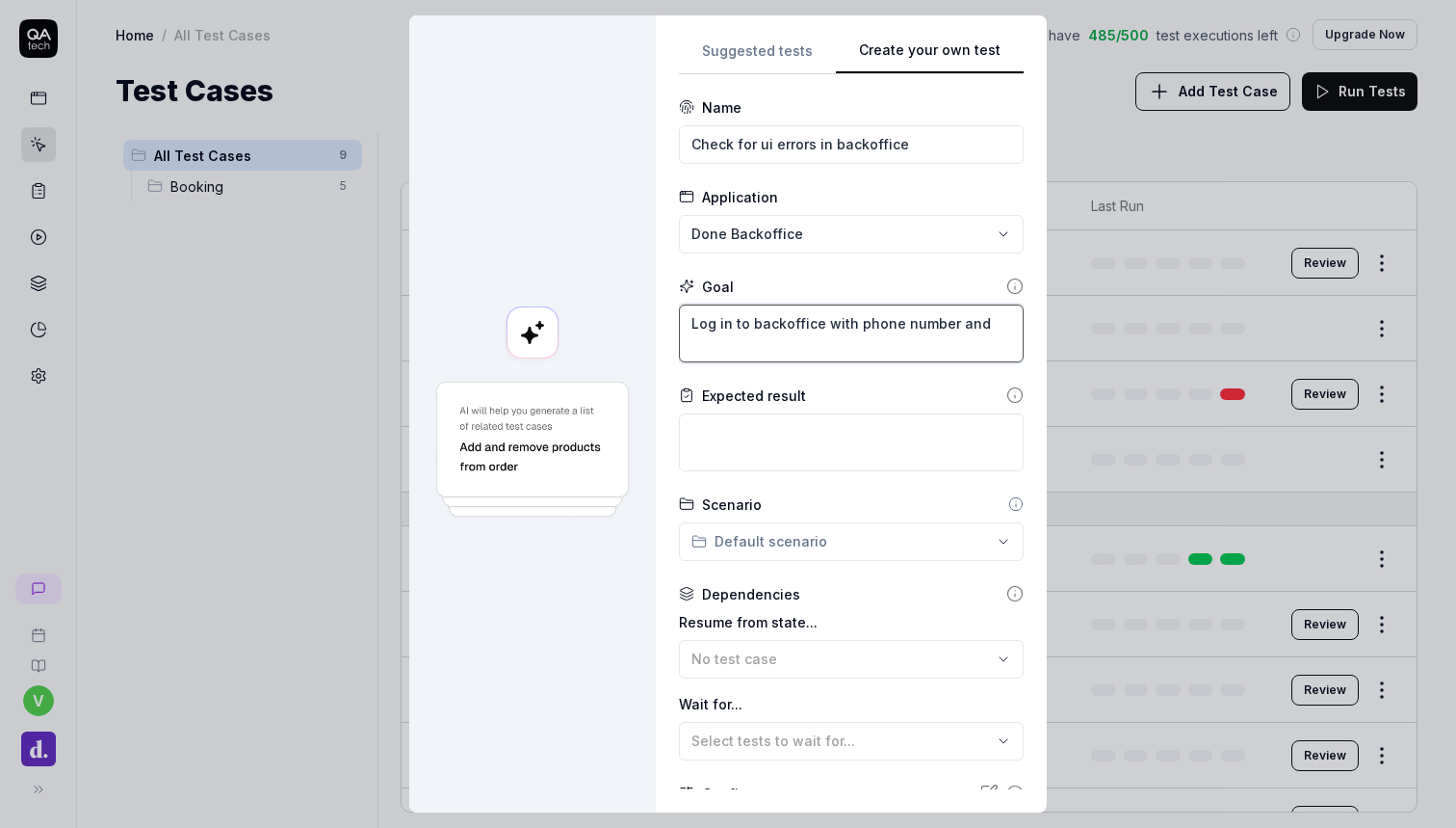
type textarea "*"
type textarea "Log in to backoffice with phone number and"
type textarea "*"
type textarea "Log in to backoffice with phone number and c"
type textarea "*"
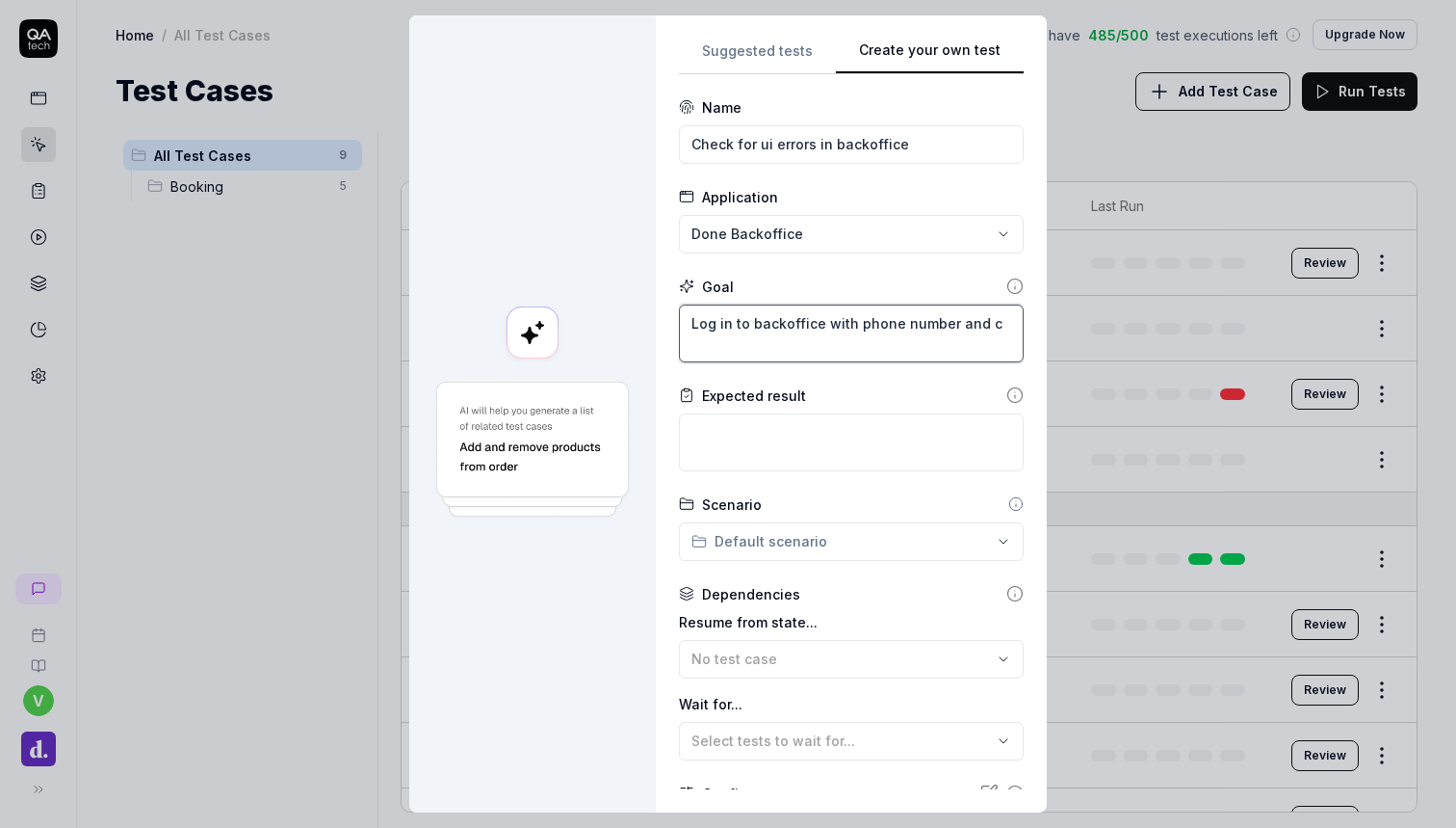
type textarea "Log in to backoffice with phone number and co"
type textarea "*"
type textarea "Log in to backoffice with phone number and [PERSON_NAME]"
type textarea "*"
type textarea "Log in to backoffice with phone number and co"
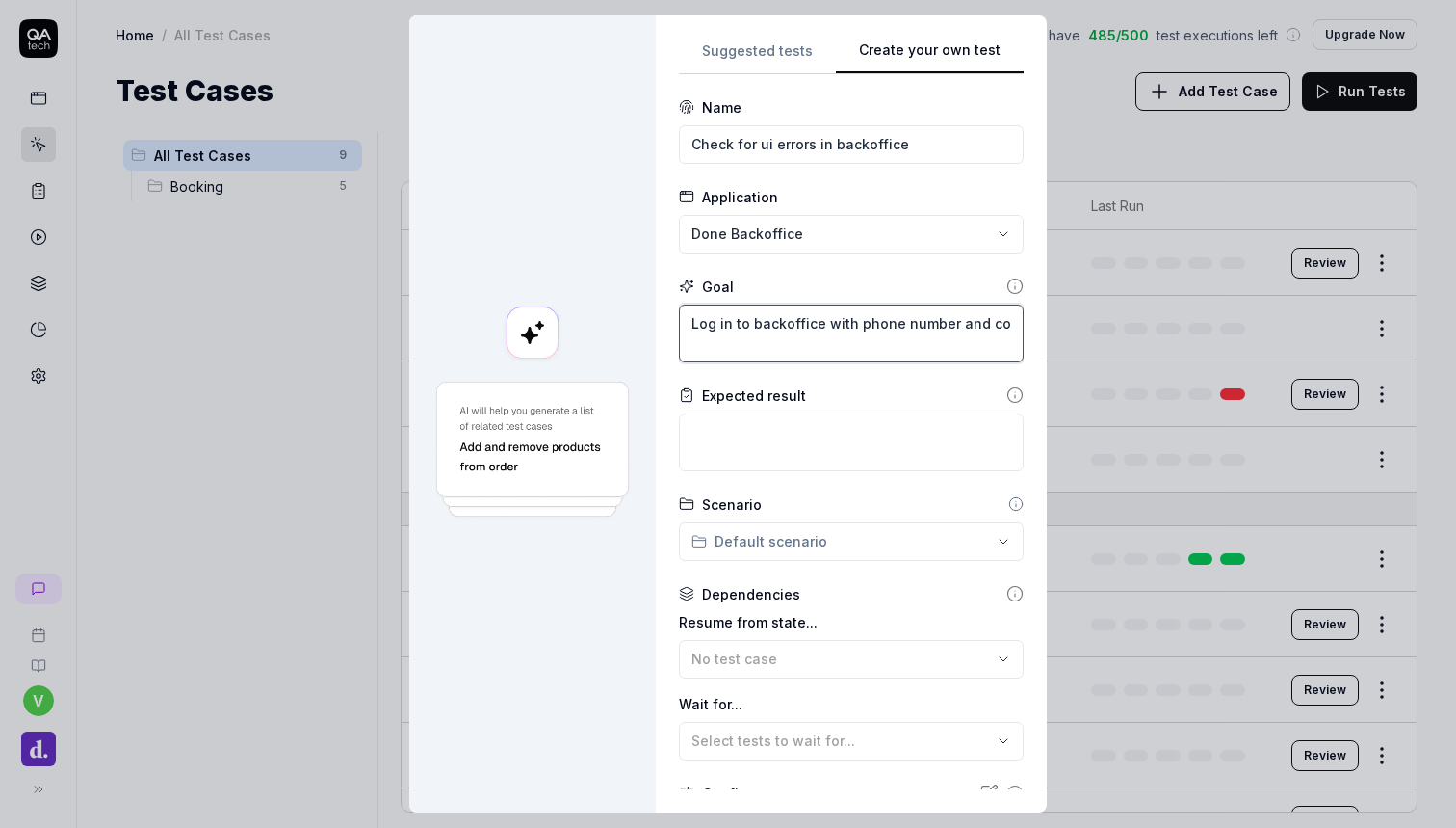
type textarea "*"
type textarea "Log in to backoffice with phone number and cod"
type textarea "*"
type textarea "Log in to backoffice with phone number and code"
type textarea "*"
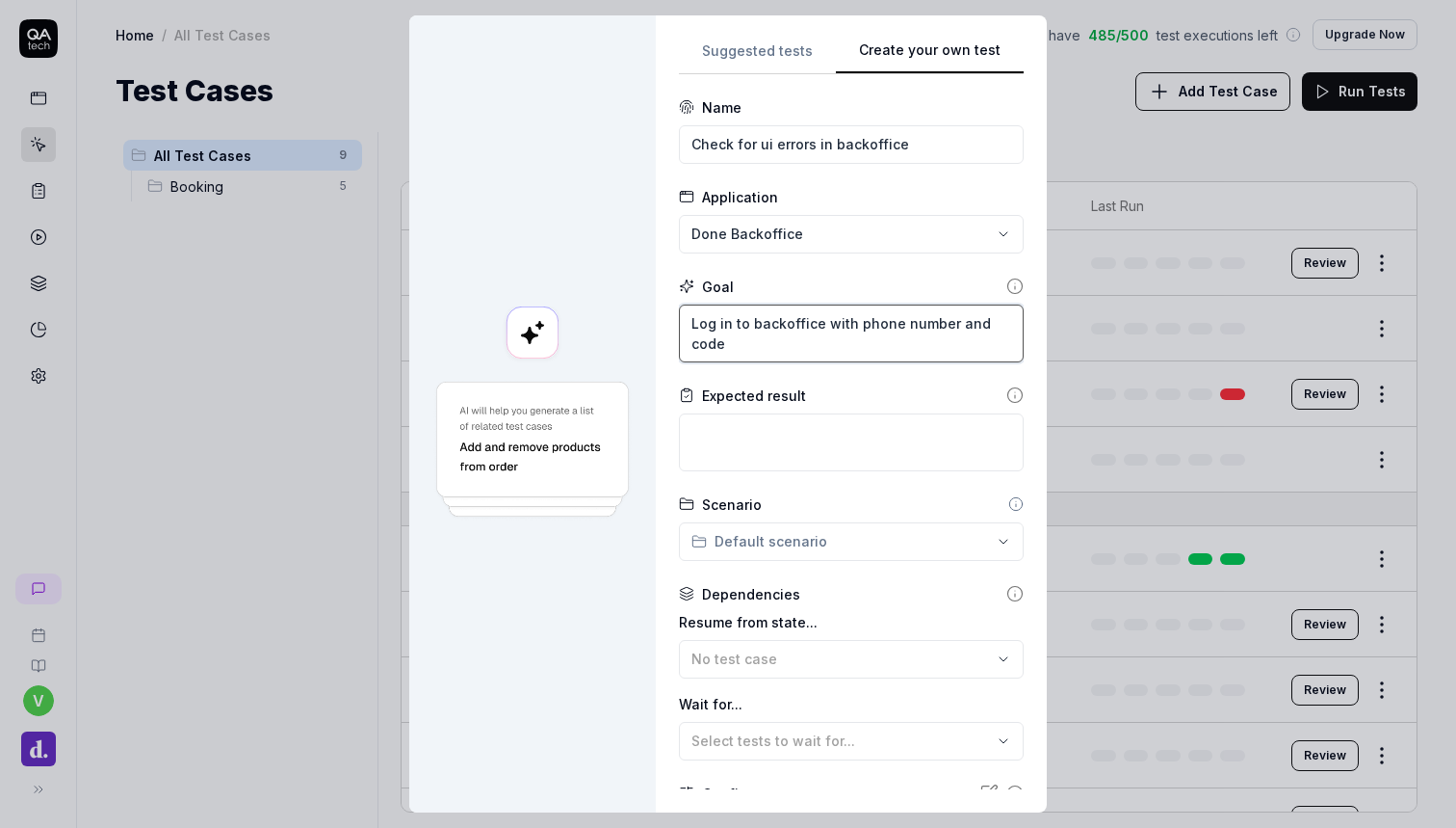
type textarea "Log in to backoffice with phone number and code."
type textarea "*"
type textarea "Log in to backoffice with phone number and code."
type textarea "*"
type textarea "Log in to backoffice with phone number and code. T"
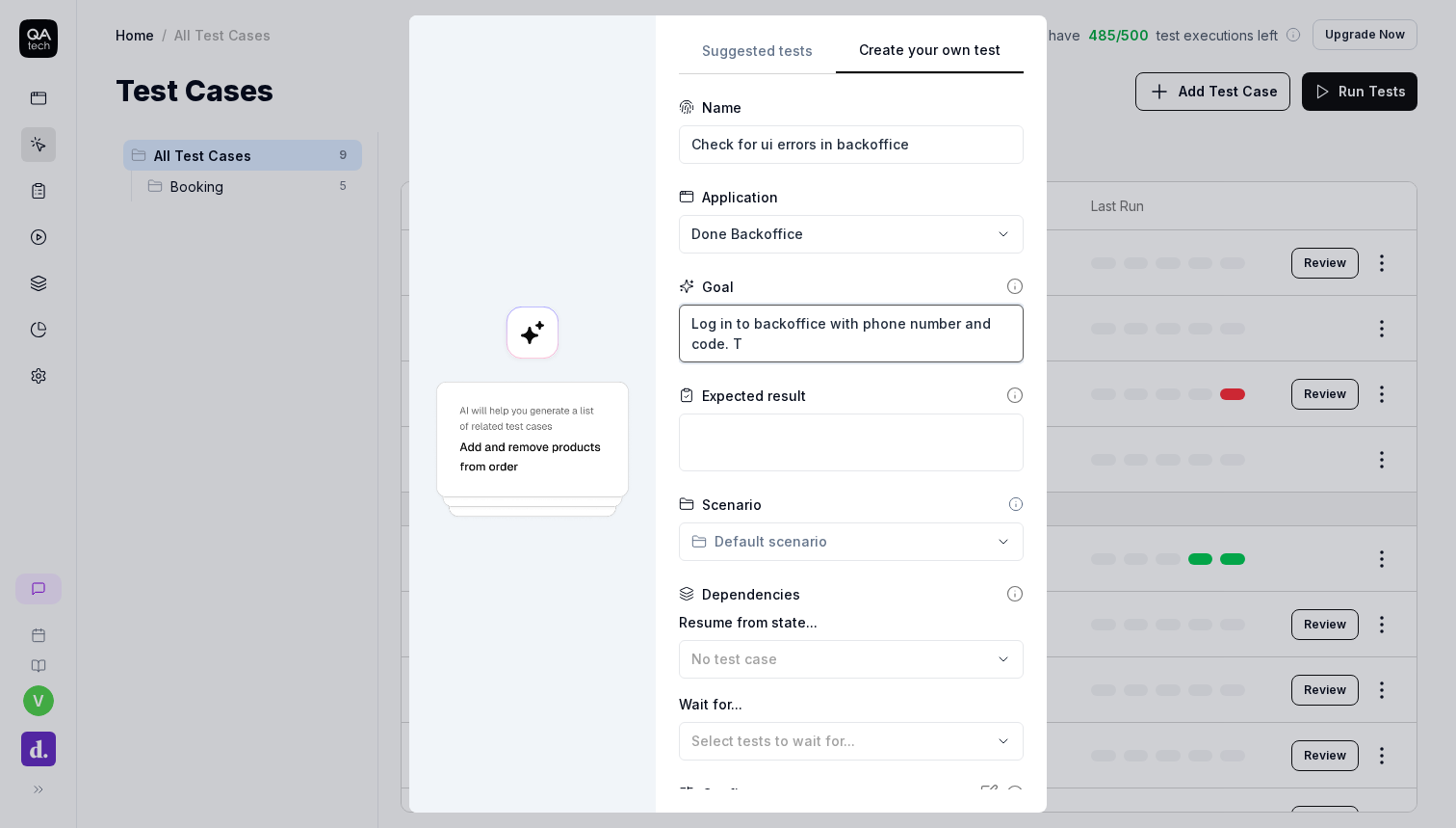
type textarea "*"
type textarea "Log in to backoffice with phone number and code. Th"
type textarea "*"
type textarea "Log in to backoffice with phone number and code. The"
type textarea "*"
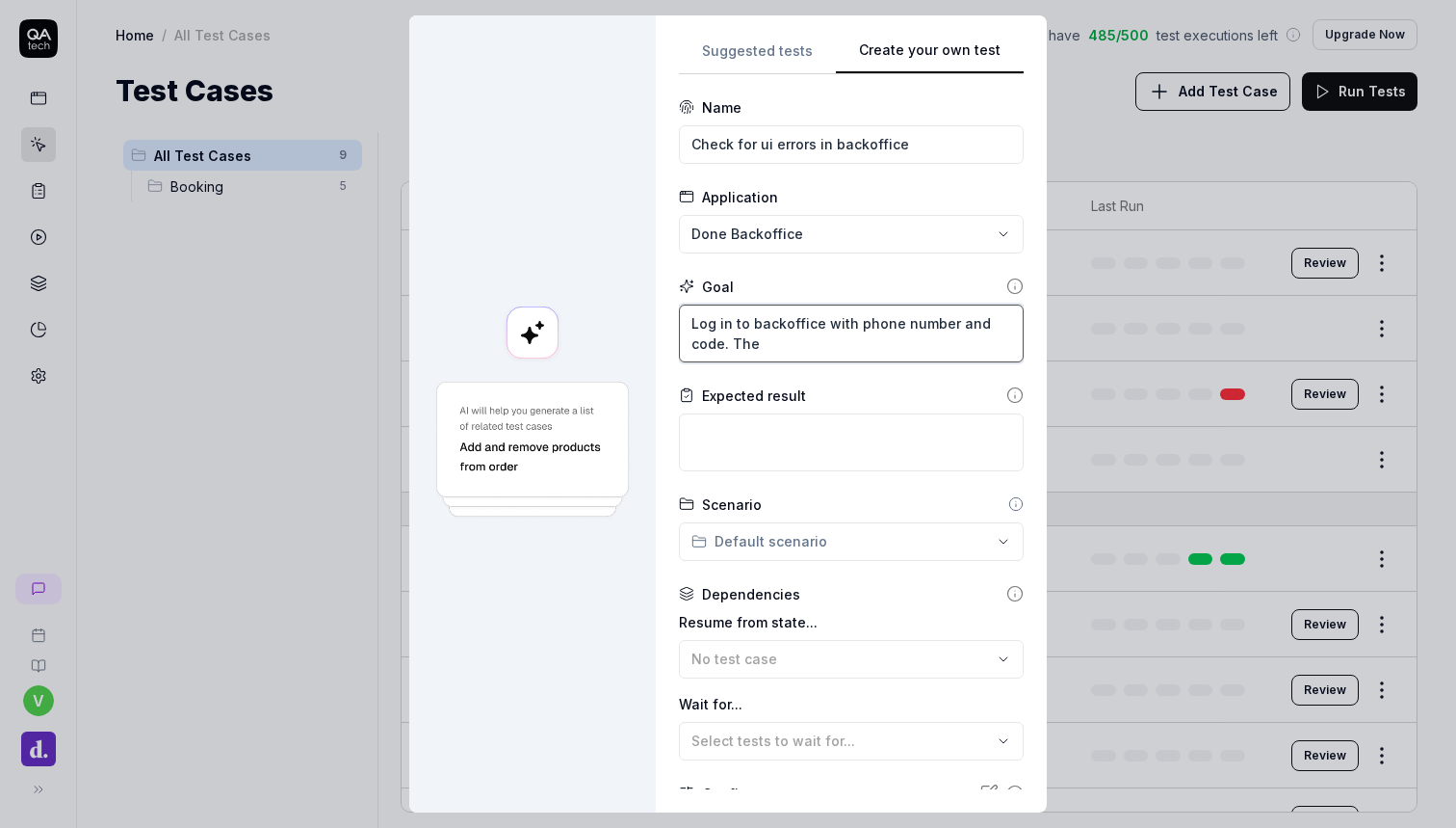
type textarea "Log in to backoffice with phone number and code. Then"
type textarea "*"
type textarea "Log in to backoffice with phone number and code. Then"
type textarea "*"
type textarea "Log in to backoffice with phone number and code. Then c"
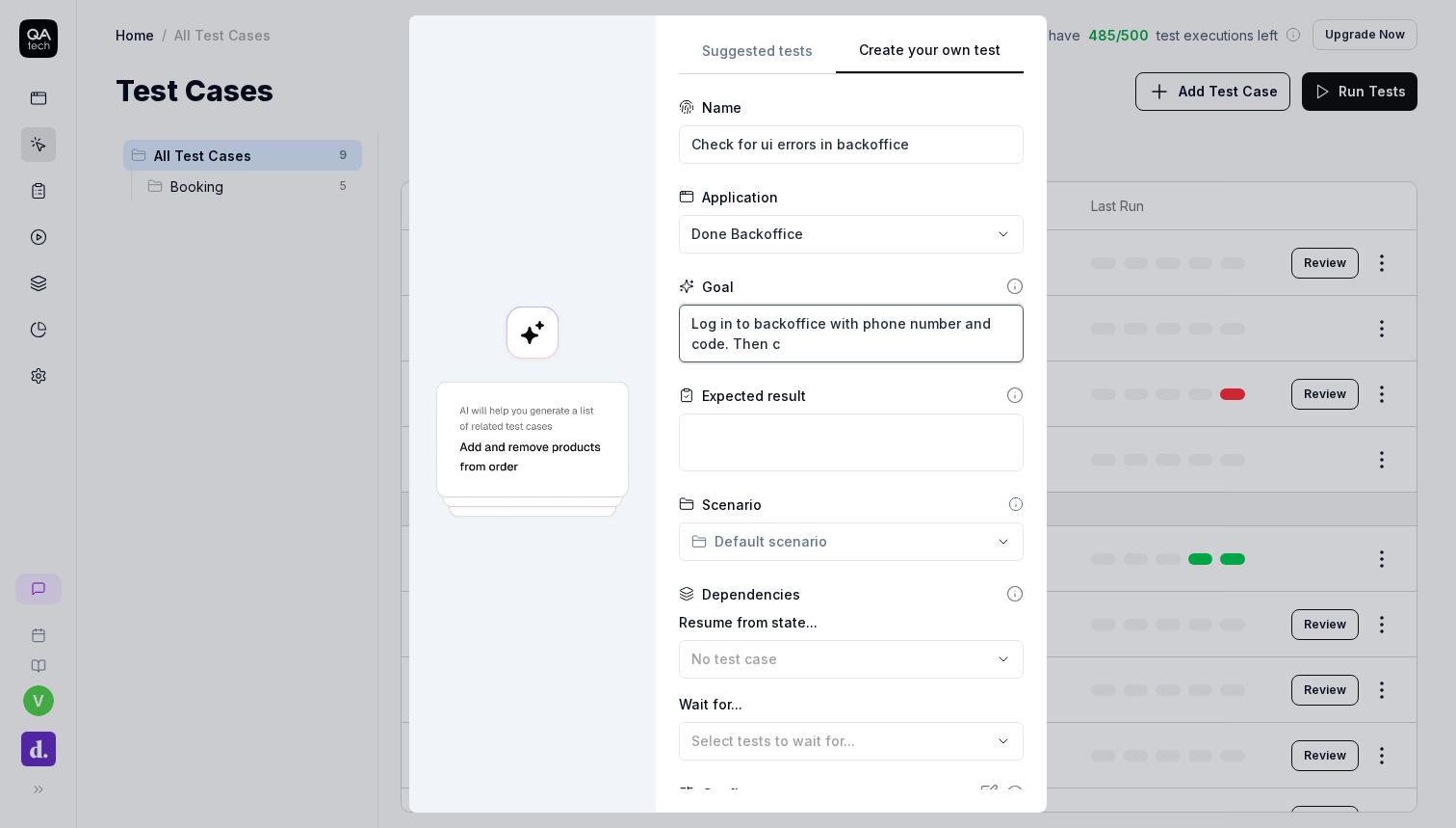
type textarea "*"
type textarea "Log in to backoffice with phone number and code. Then ch"
type textarea "*"
type textarea "Log in to backoffice with phone number and code. Then che"
type textarea "*"
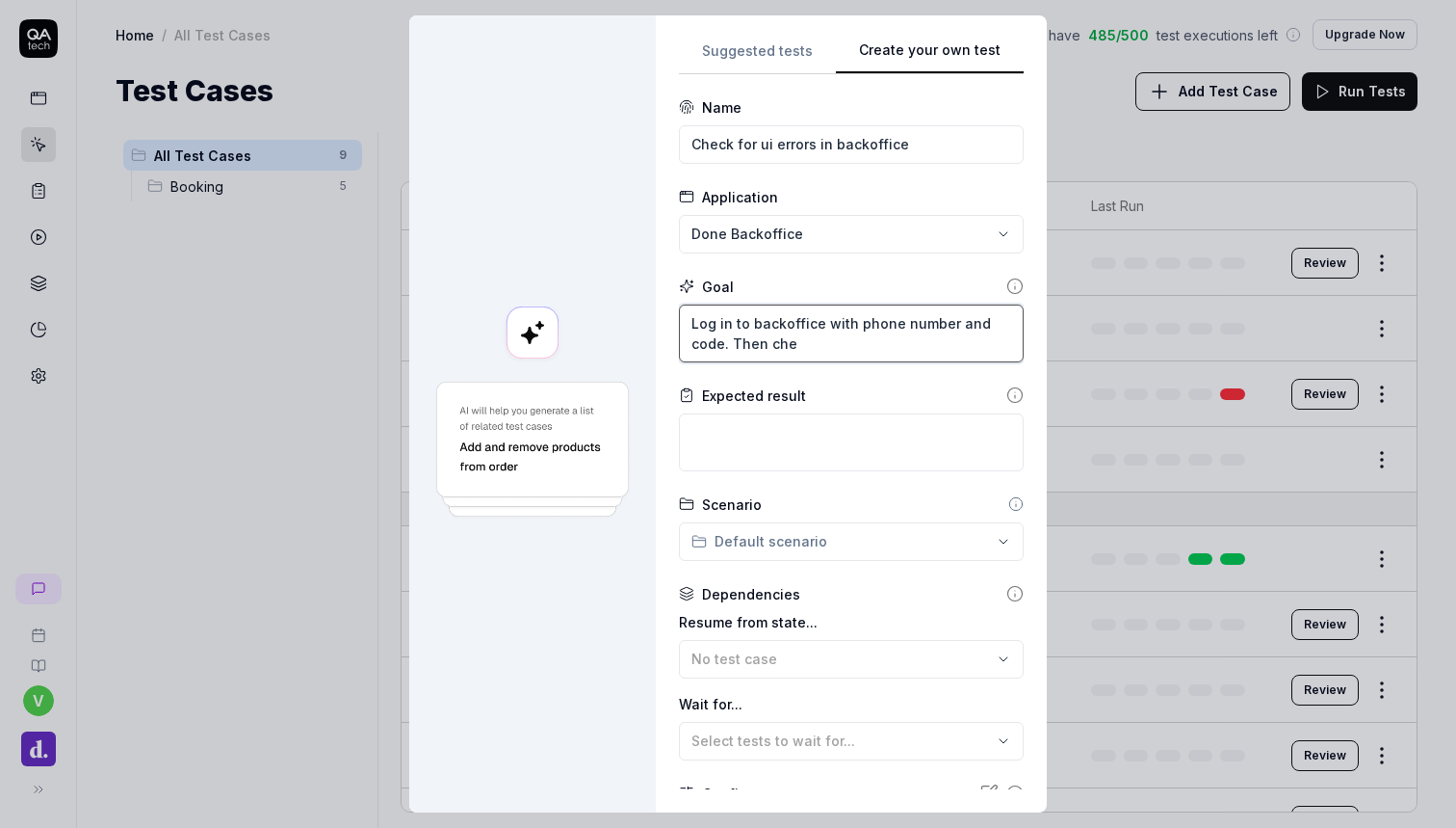
type textarea "Log in to backoffice with phone number and code. Then chec"
type textarea "*"
type textarea "Log in to backoffice with phone number and code. Then check"
type textarea "*"
type textarea "Log in to backoffice with phone number and code. Then check"
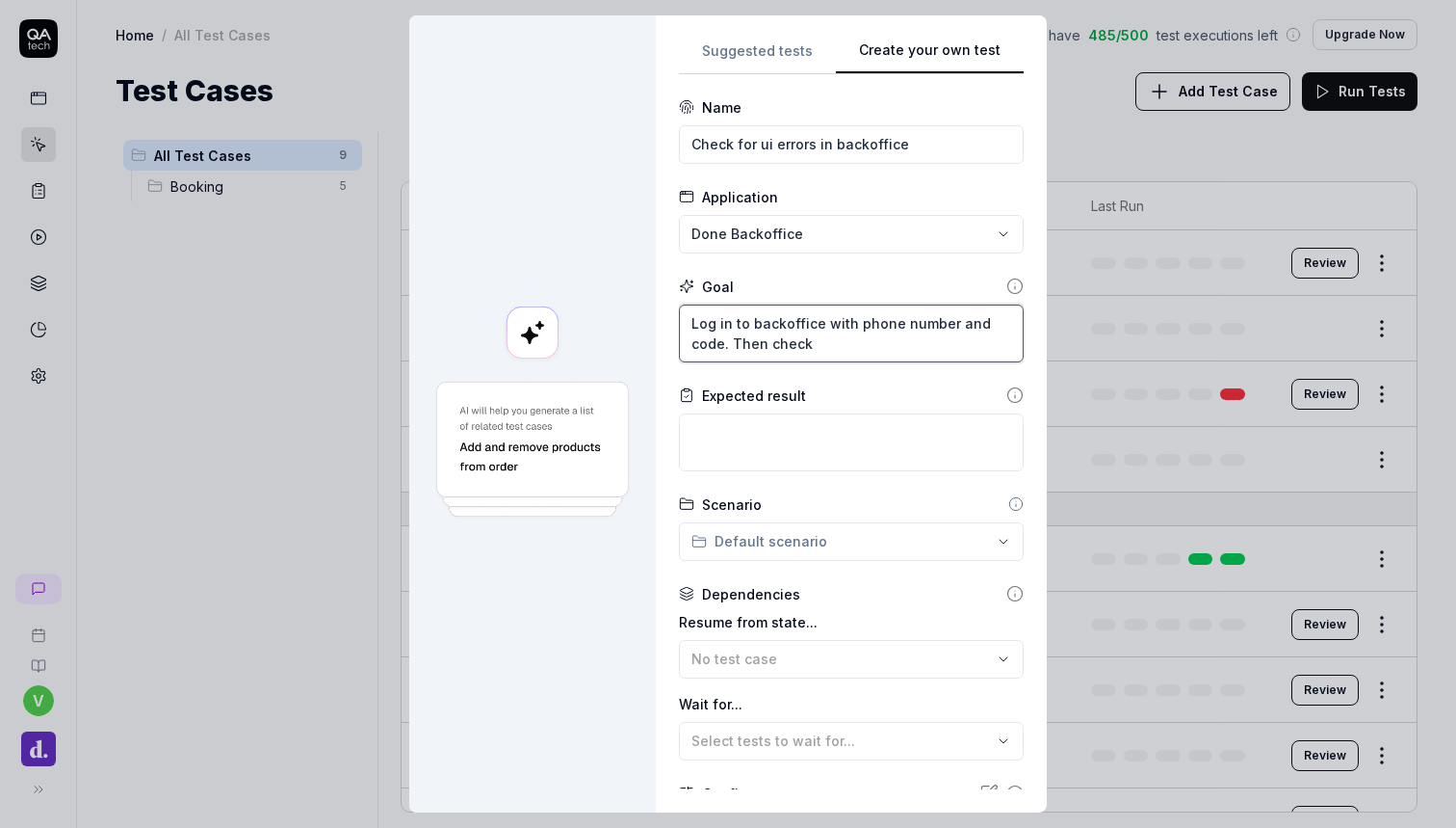
type textarea "*"
type textarea "Log in to backoffice with phone number and code. Then check a"
type textarea "*"
type textarea "Log in to backoffice with phone number and code. Then check ar"
type textarea "*"
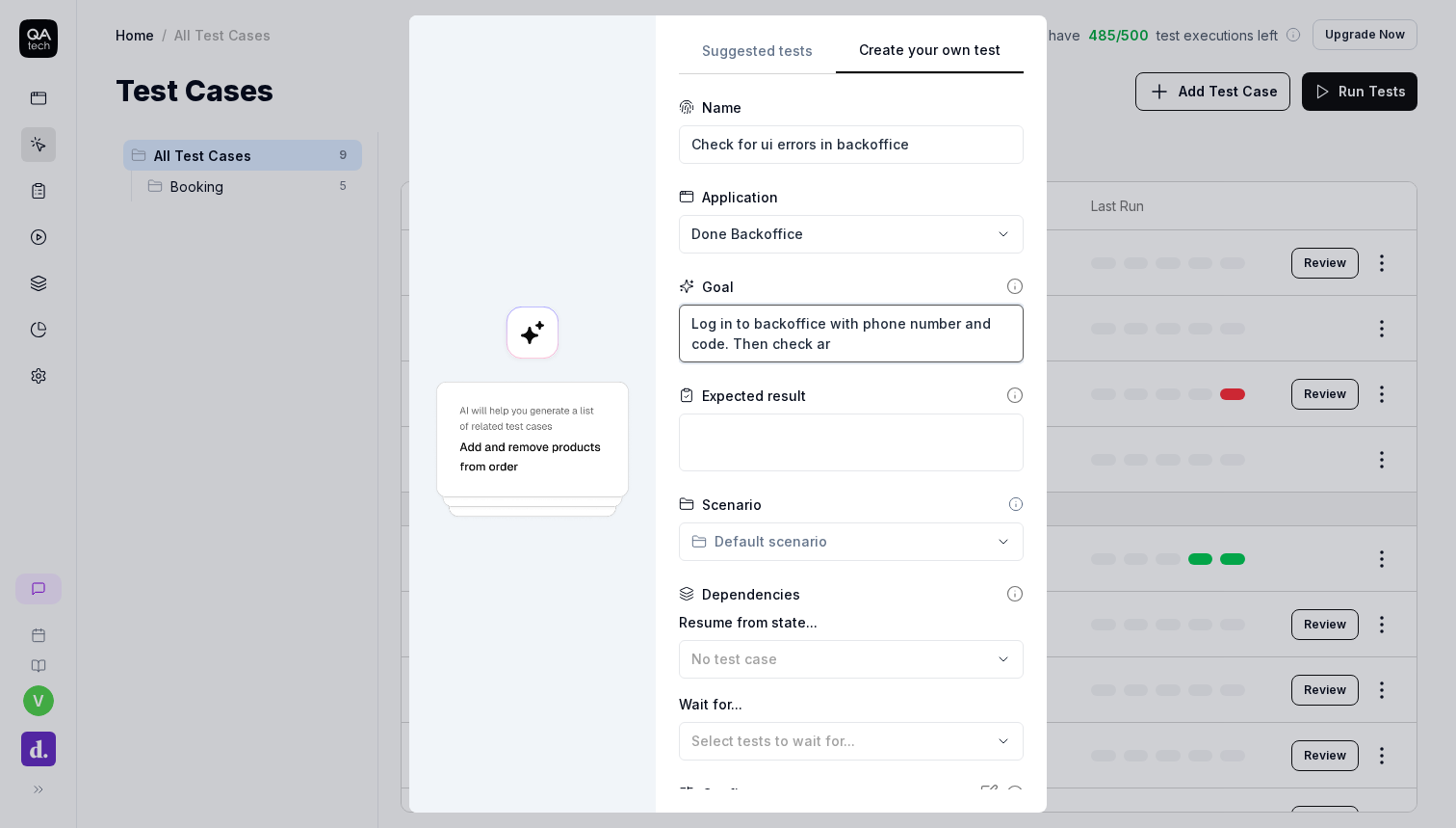
type textarea "Log in to backoffice with phone number and code. Then check aro"
type textarea "*"
type textarea "Log in to backoffice with phone number and code. Then check arou"
type textarea "*"
type textarea "Log in to backoffice with phone number and code. Then check aroun"
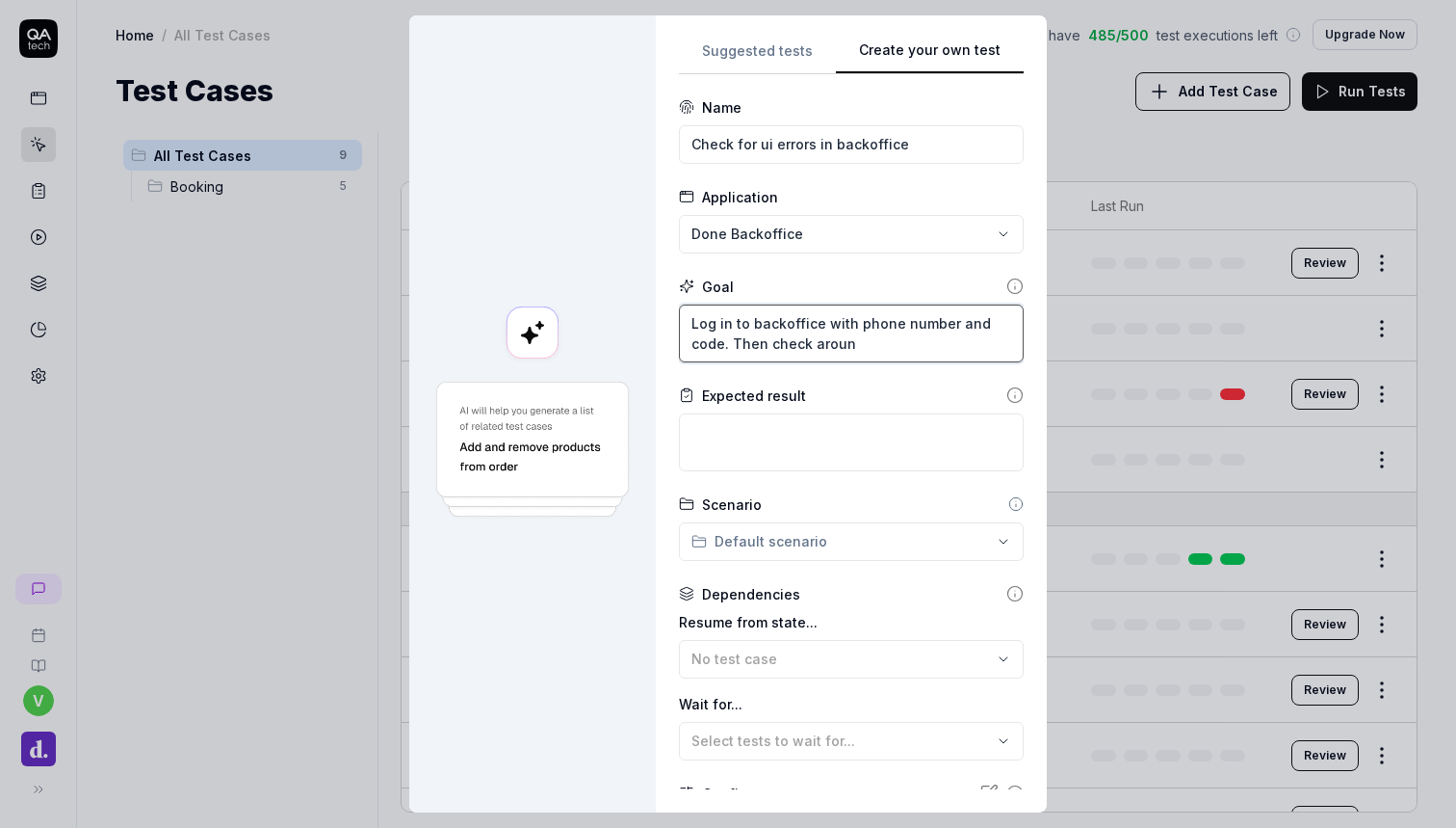
type textarea "*"
type textarea "Log in to backoffice with phone number and code. Then check around"
type textarea "*"
type textarea "Log in to backoffice with phone number and code. Then check around"
type textarea "*"
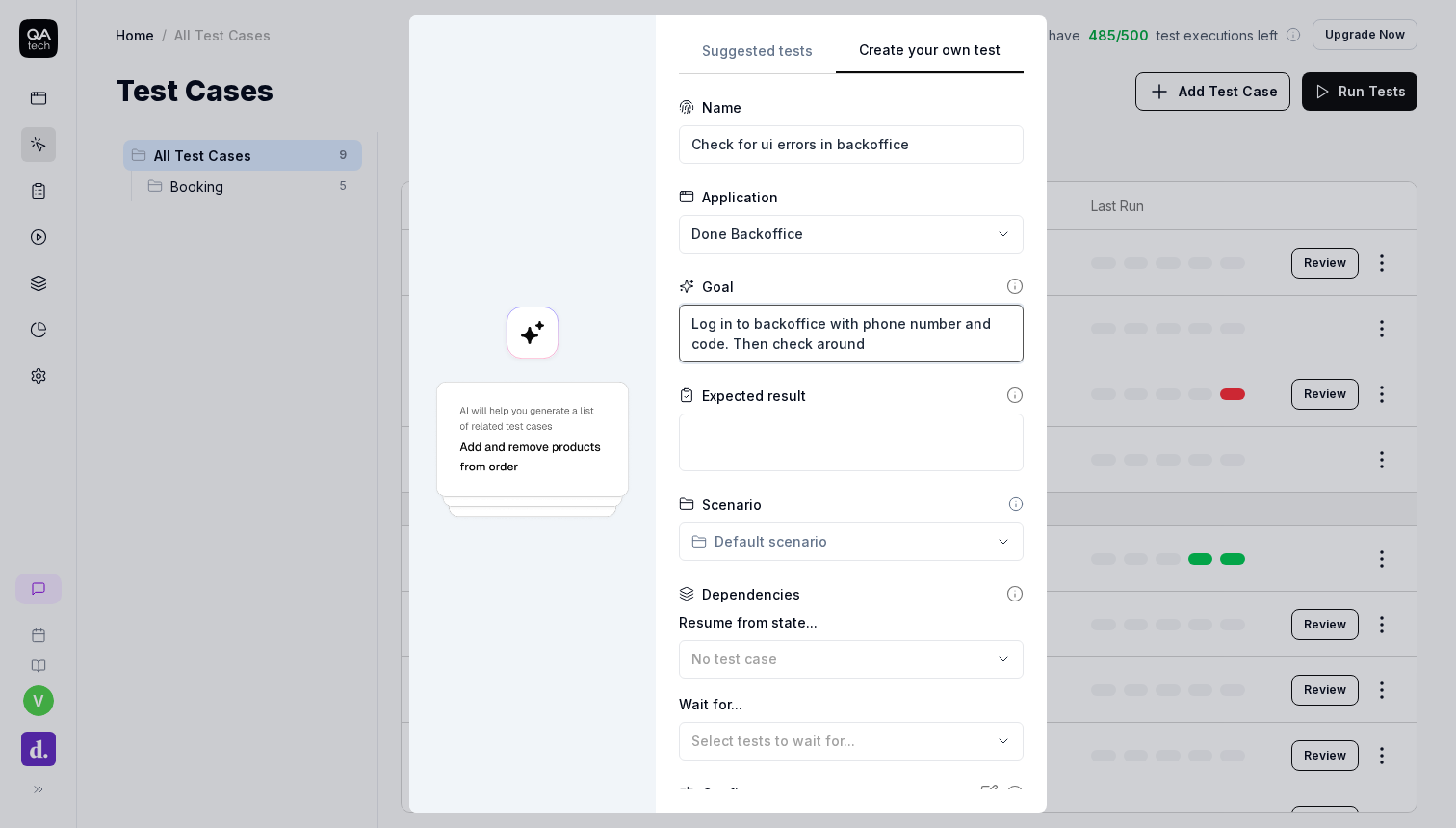
type textarea "Log in to backoffice with phone number and code. Then check around"
type textarea "*"
type textarea "Log in to backoffice with phone number and code. Then check aroun"
type textarea "*"
type textarea "Log in to backoffice with phone number and code. Then check arou"
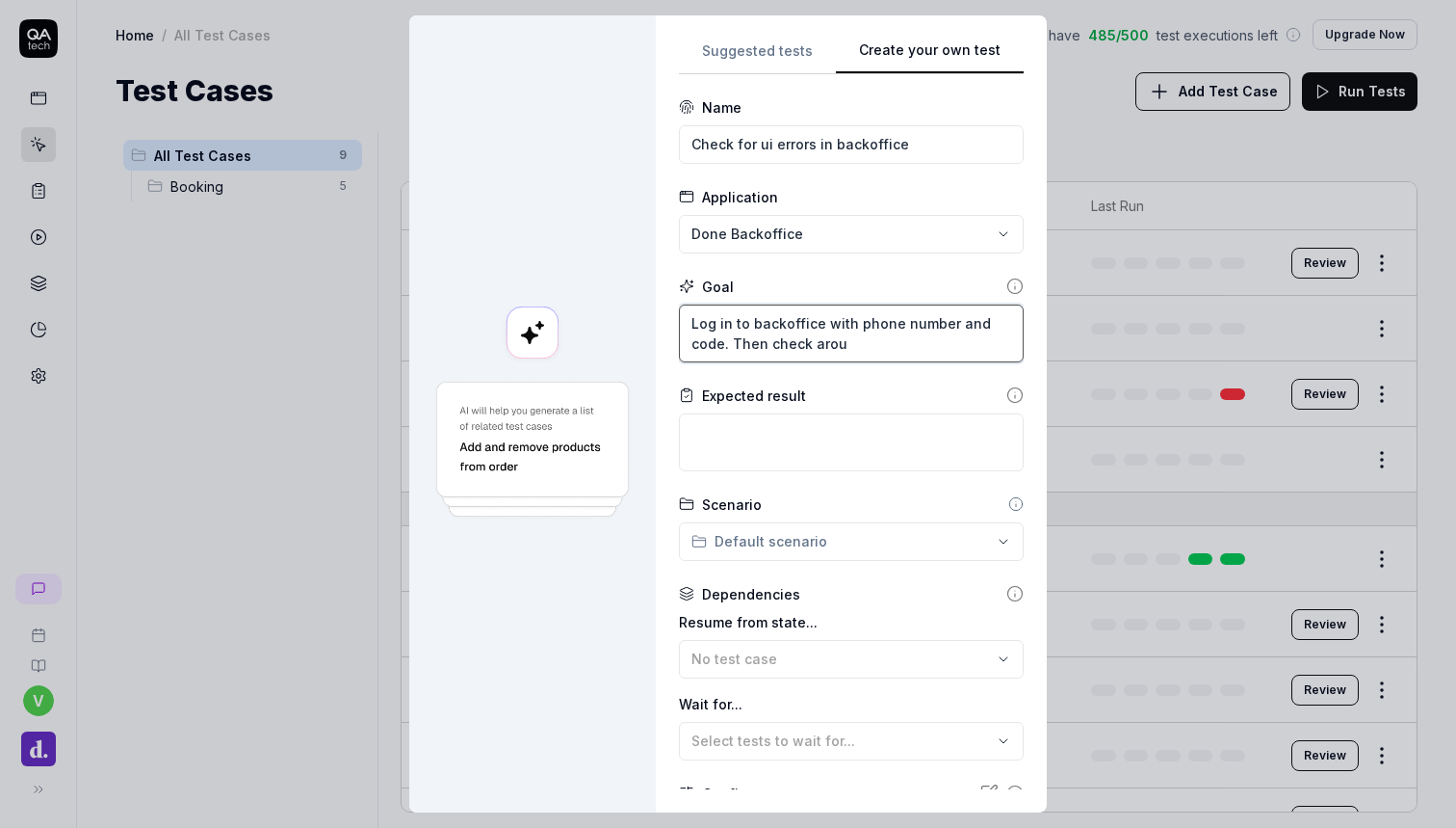
type textarea "*"
type textarea "Log in to backoffice with phone number and code. Then check aro"
type textarea "*"
type textarea "Log in to backoffice with phone number and code. Then check ar"
type textarea "*"
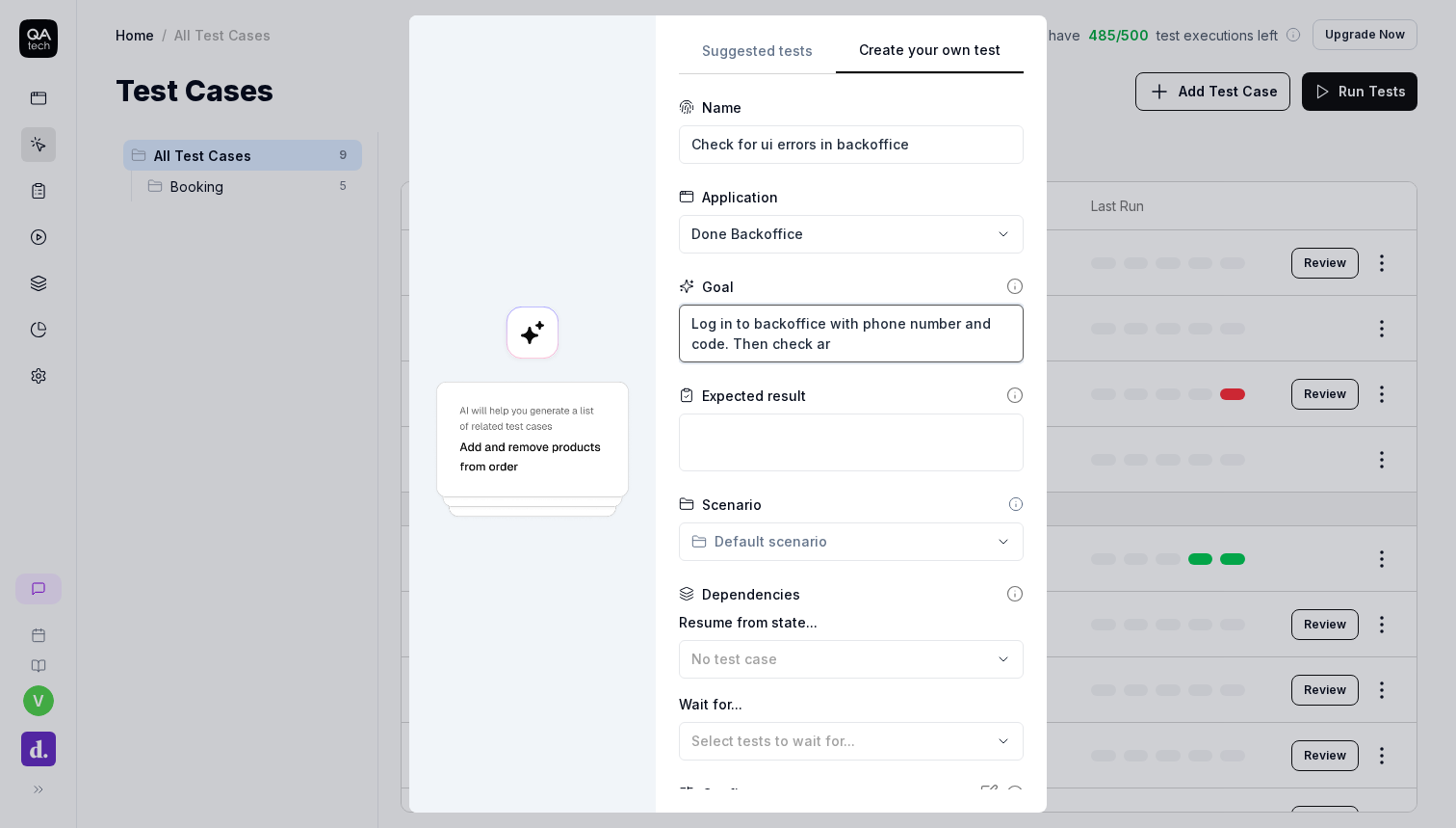
type textarea "Log in to backoffice with phone number and code. Then check a"
type textarea "*"
type textarea "Log in to backoffice with phone number and code. Then check"
type textarea "*"
type textarea "Log in to backoffice with phone number and code. Then check"
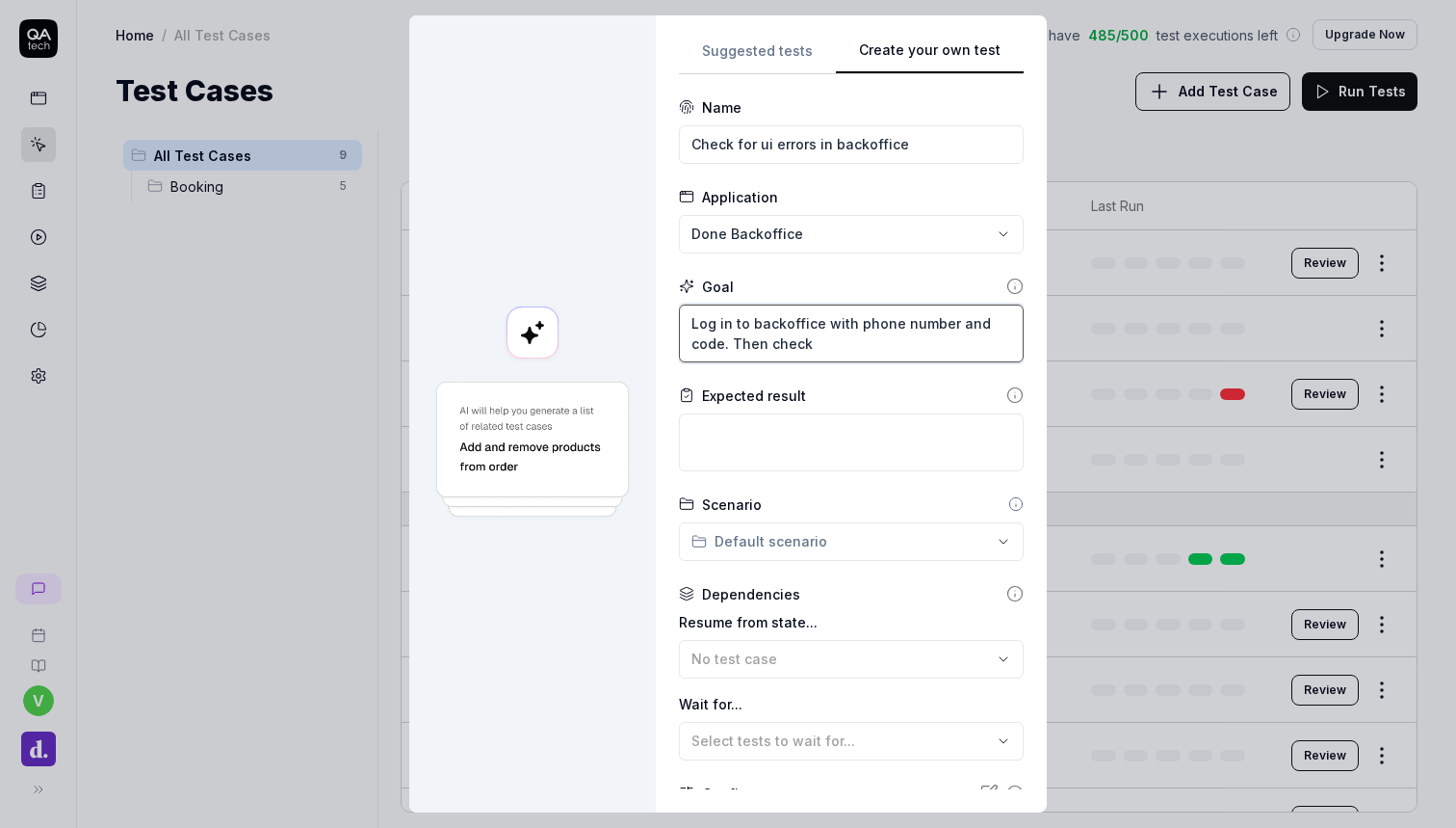
type textarea "*"
type textarea "Log in to backoffice with phone number and code. Then chec"
type textarea "*"
type textarea "Log in to backoffice with phone number and code. Then che"
type textarea "*"
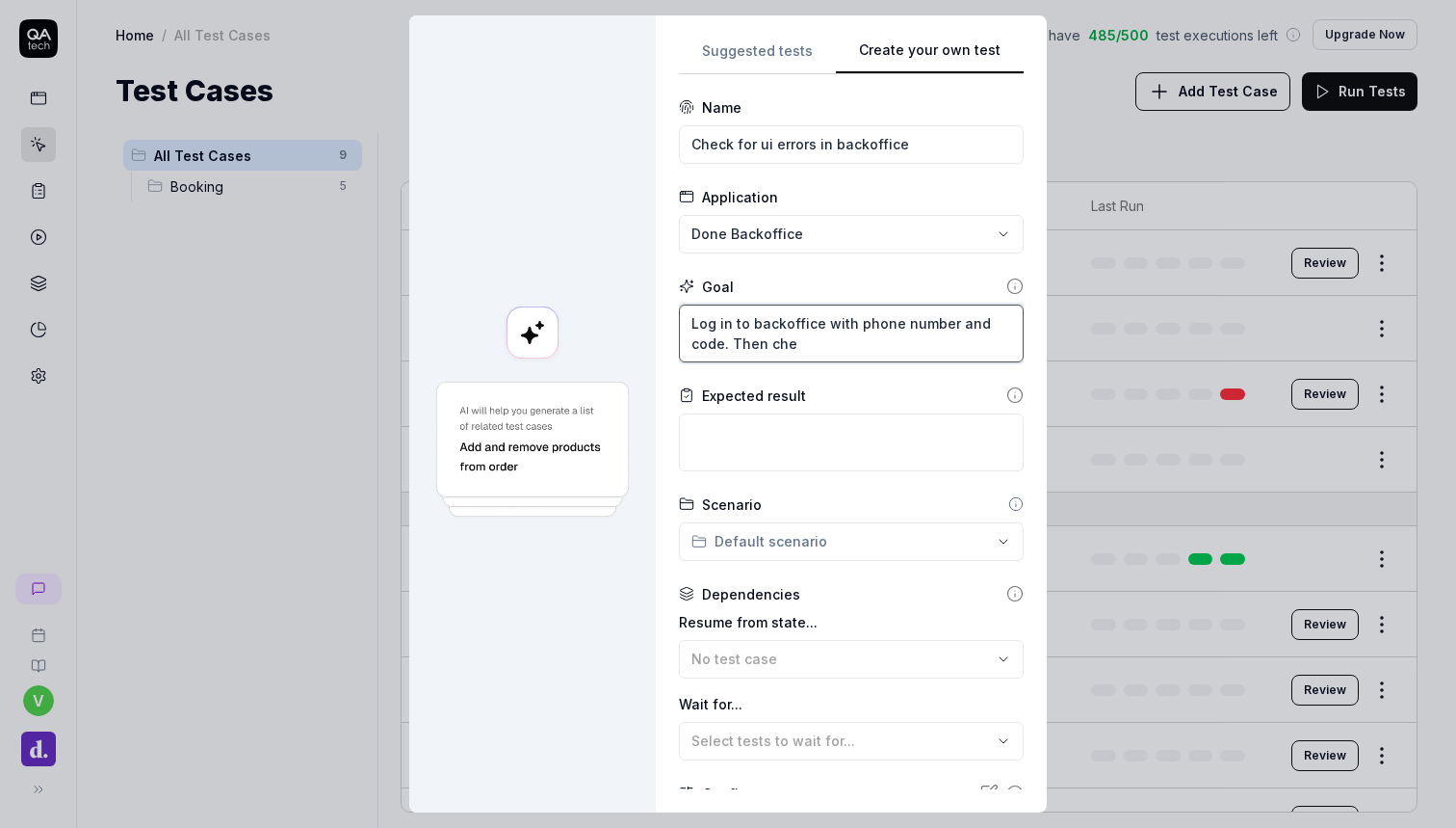
type textarea "Log in to backoffice with phone number and code. Then ch"
type textarea "*"
type textarea "Log in to backoffice with phone number and code. Then c"
type textarea "*"
type textarea "Log in to backoffice with phone number and code. Then"
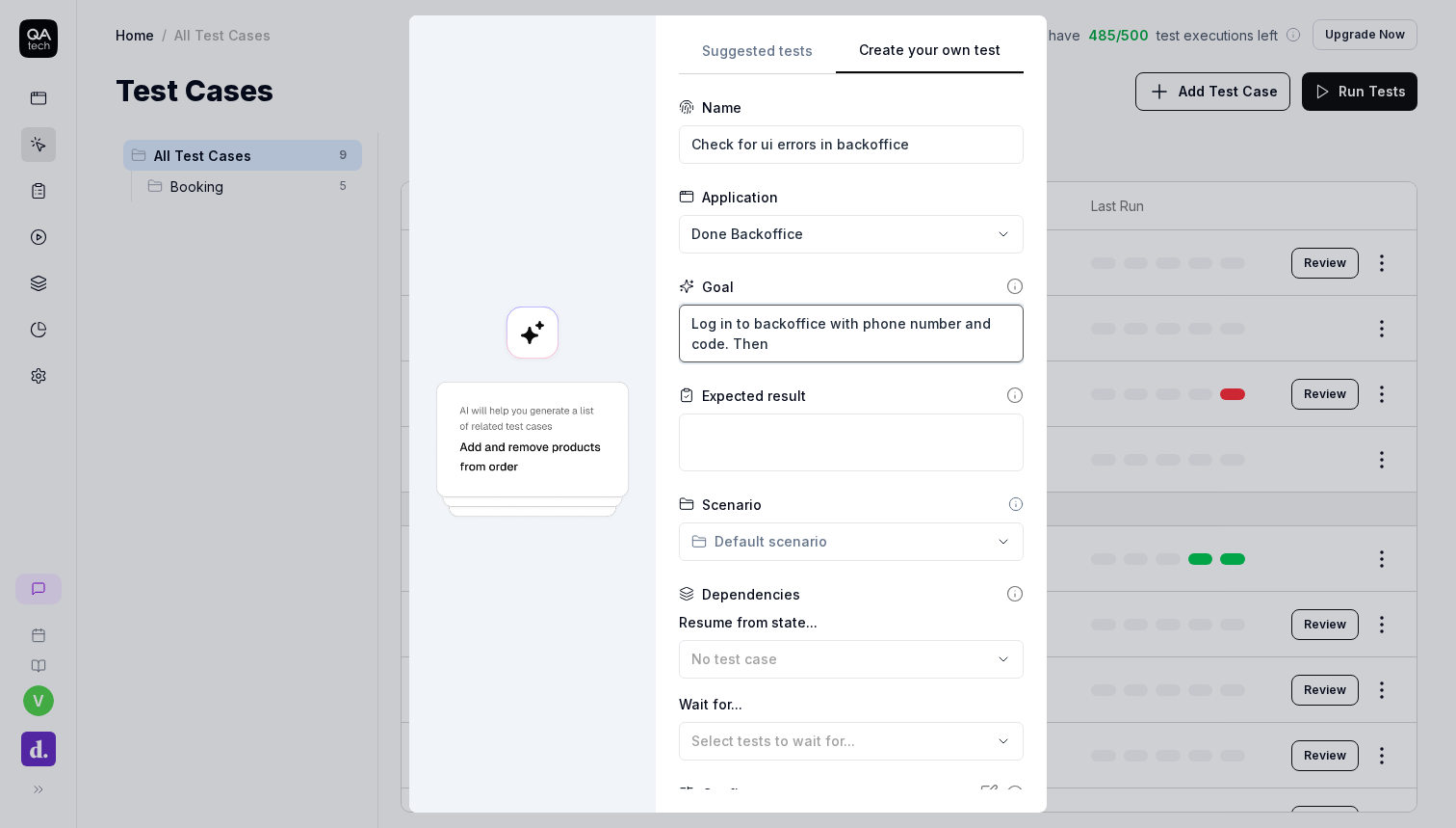
type textarea "*"
type textarea "Log in to backoffice with phone number and code. Then g"
type textarea "*"
type textarea "Log in to backoffice with phone number and code. Then go"
type textarea "*"
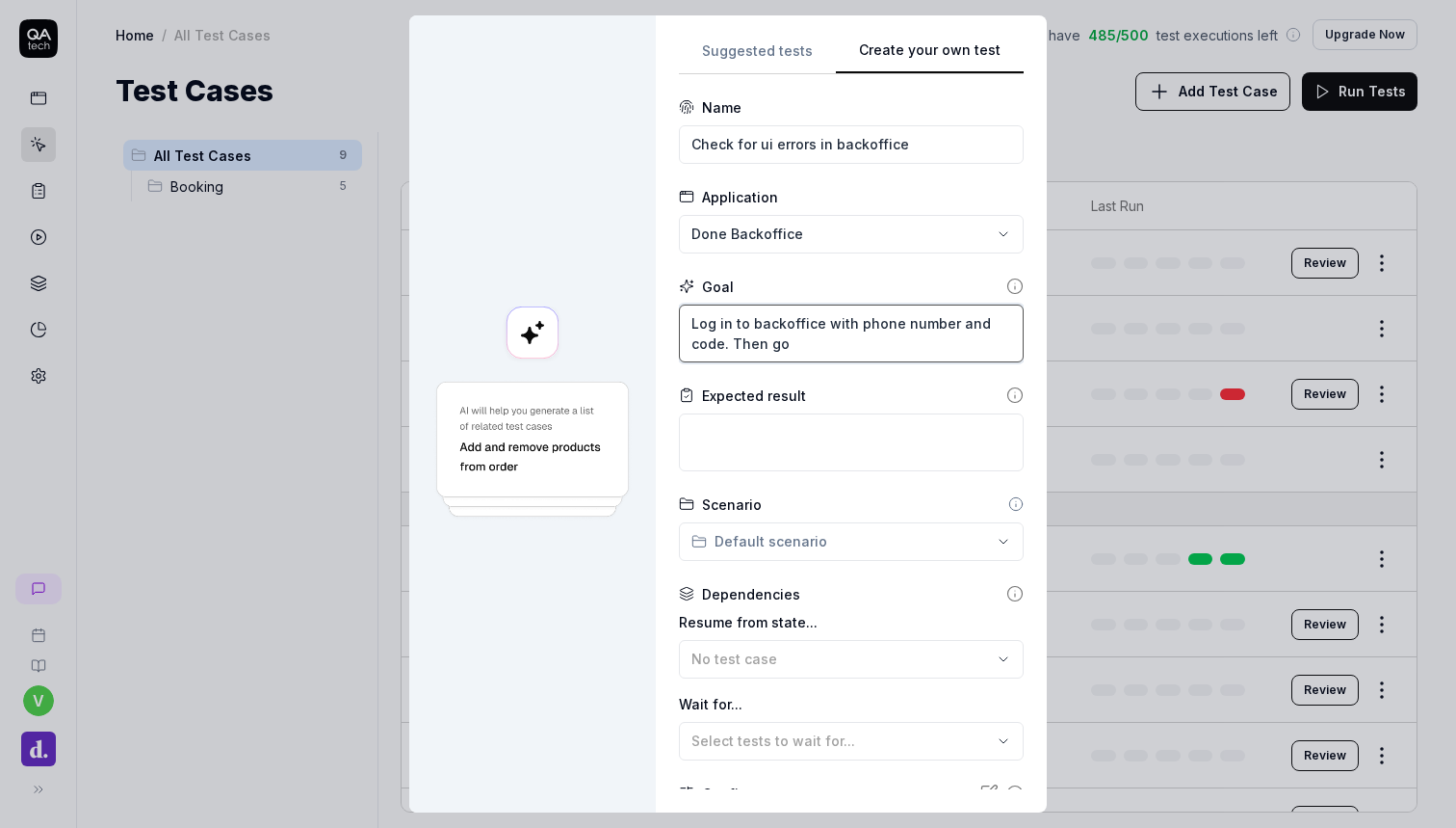
type textarea "Log in to backoffice with phone number and code. Then go"
type textarea "*"
type textarea "Log in to backoffice with phone number and code. Then go a"
type textarea "*"
type textarea "Log in to backoffice with phone number and code. Then go ar"
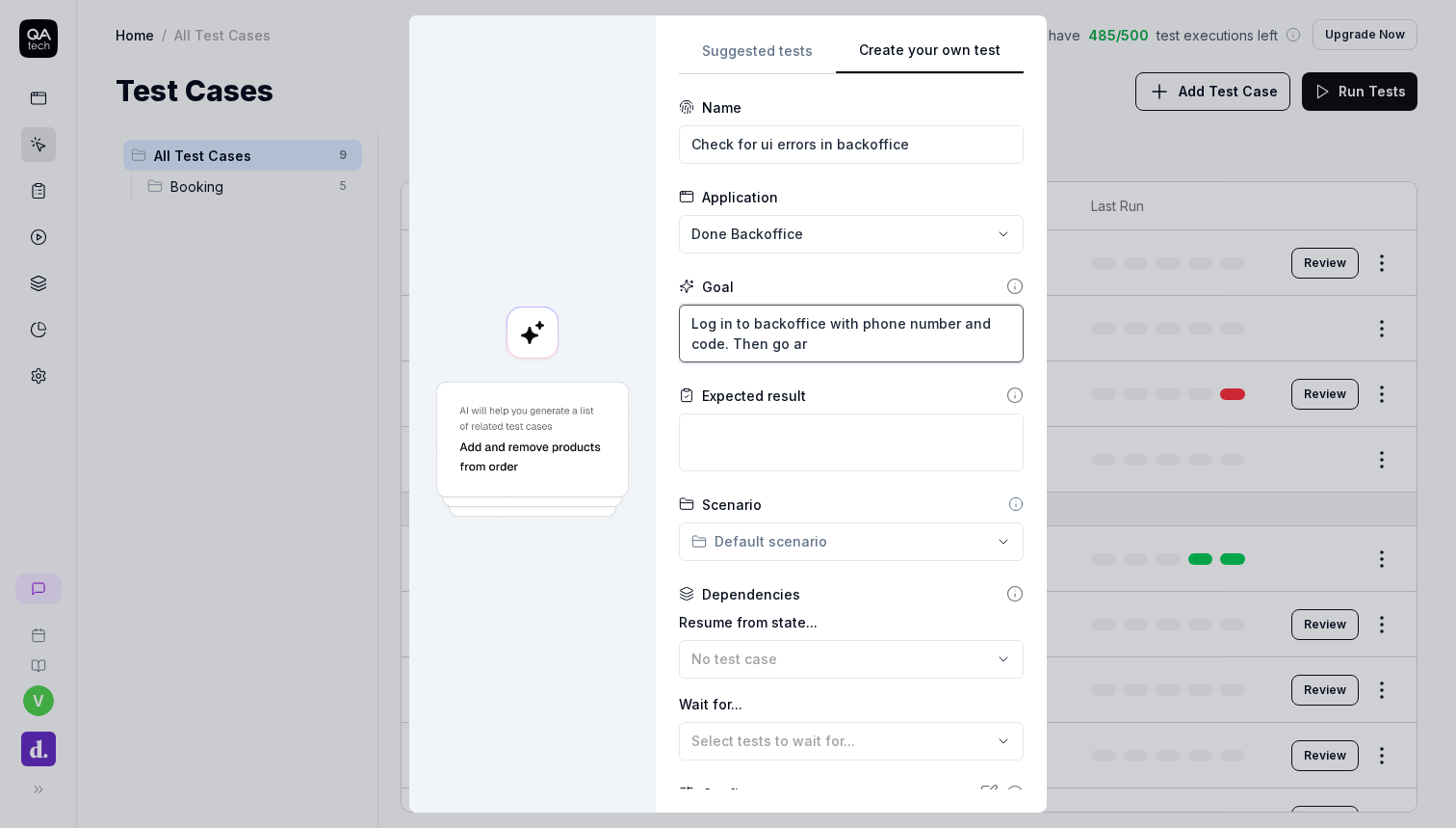
type textarea "*"
type textarea "Log in to backoffice with phone number and code. Then go aro"
type textarea "*"
type textarea "Log in to backoffice with phone number and code. Then go arou"
type textarea "*"
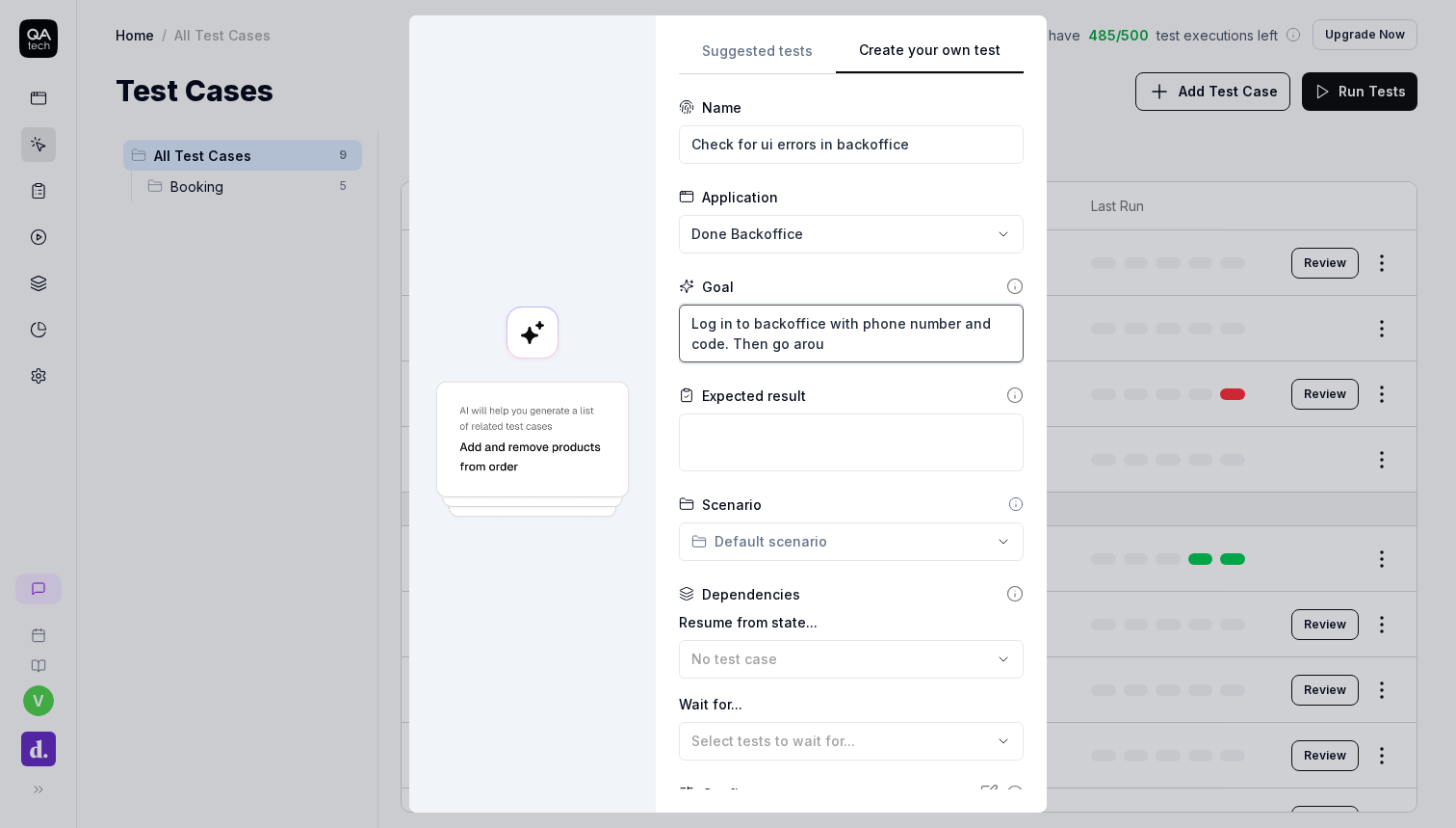
type textarea "Log in to backoffice with phone number and code. Then go aroun"
type textarea "*"
type textarea "Log in to backoffice with phone number and code. Then go around"
type textarea "*"
type textarea "Log in to backoffice with phone number and code. Then go around"
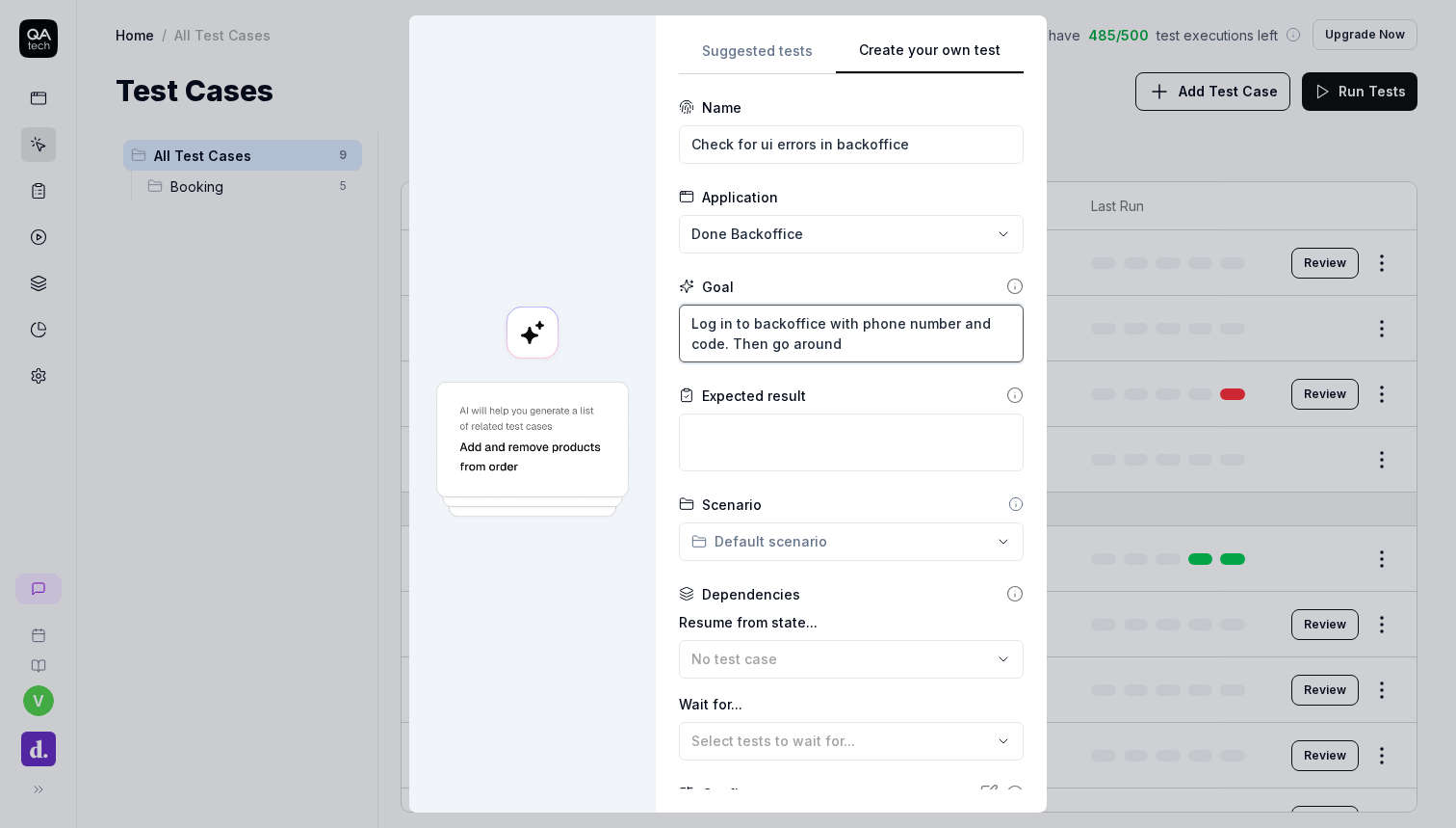
type textarea "*"
type textarea "Log in to backoffice with phone number and code. Then go around t"
type textarea "*"
type textarea "Log in to backoffice with phone number and code. Then go around th"
type textarea "*"
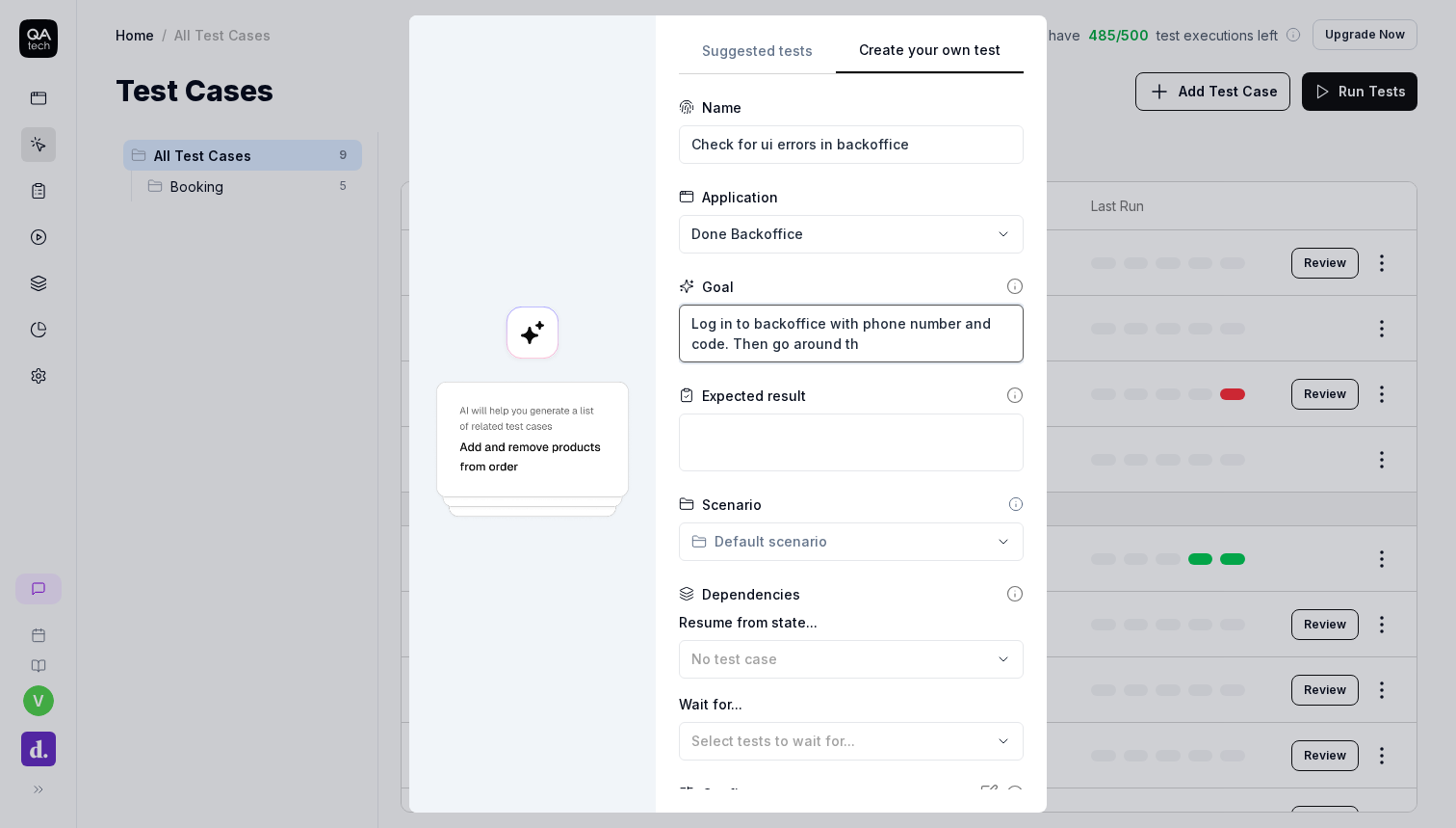
type textarea "Log in to backoffice with phone number and code. Then go around the"
type textarea "*"
type textarea "Log in to backoffice with phone number and code. Then go around the"
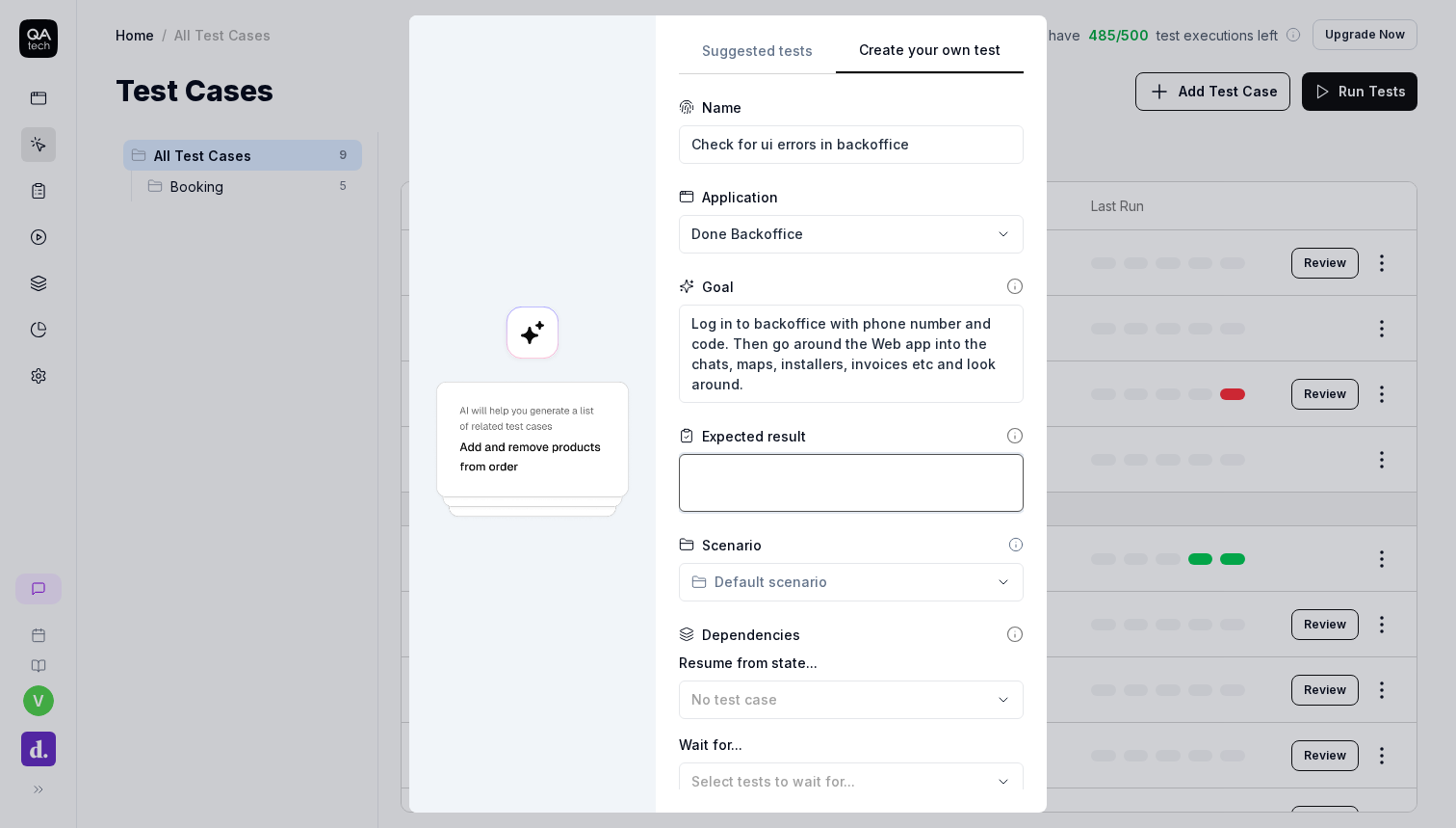
click at [766, 467] on textarea at bounding box center [850, 483] width 344 height 58
click at [812, 376] on textarea "Log in to backoffice with phone number and code. Then go around the Web app int…" at bounding box center [850, 353] width 344 height 99
click at [758, 475] on textarea at bounding box center [850, 483] width 344 height 58
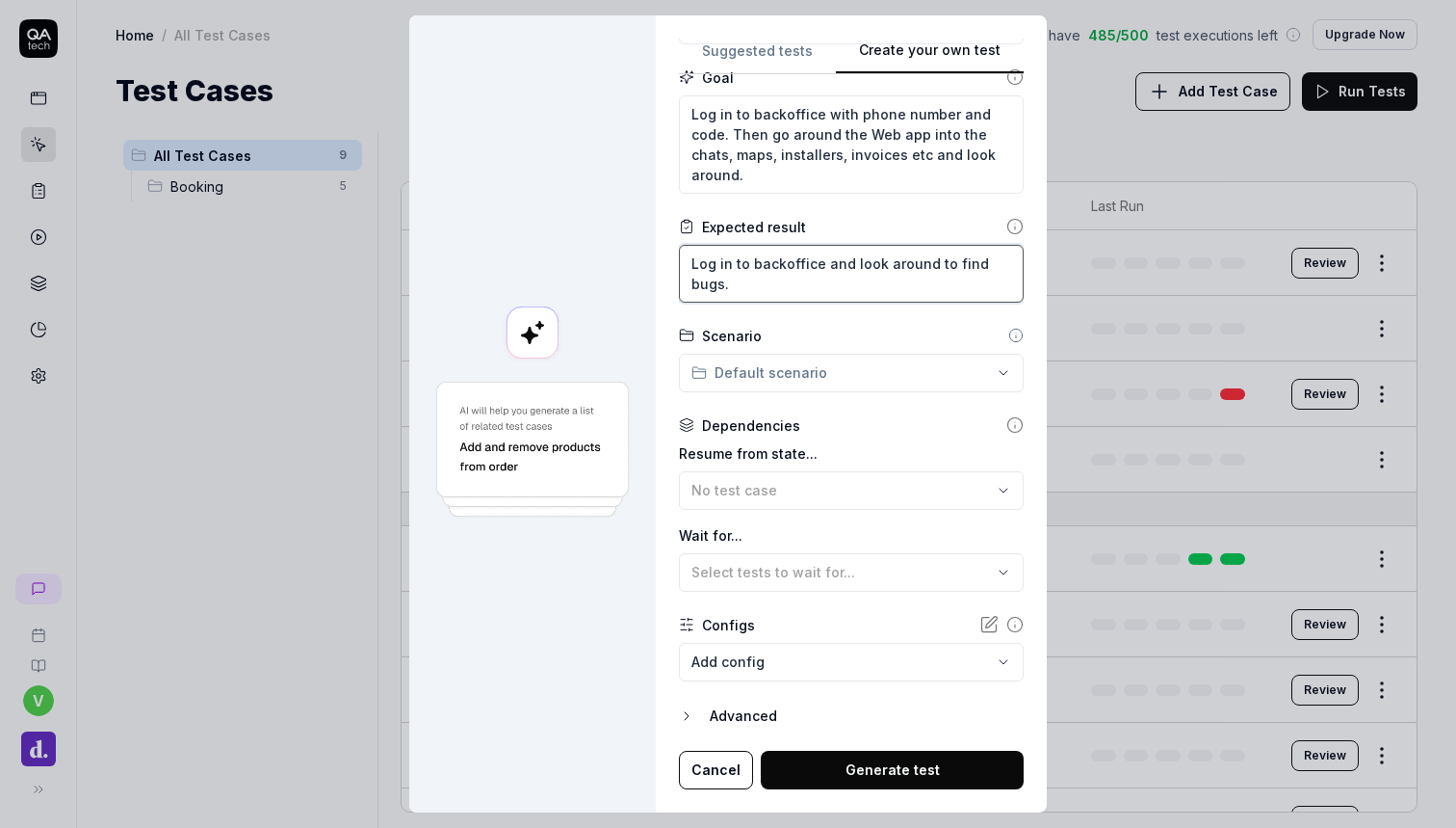
scroll to position [208, 0]
click at [835, 647] on body "v Home / All Test Cases You have 485 / 500 test executions left Upgrade Now Hom…" at bounding box center [728, 414] width 1456 height 828
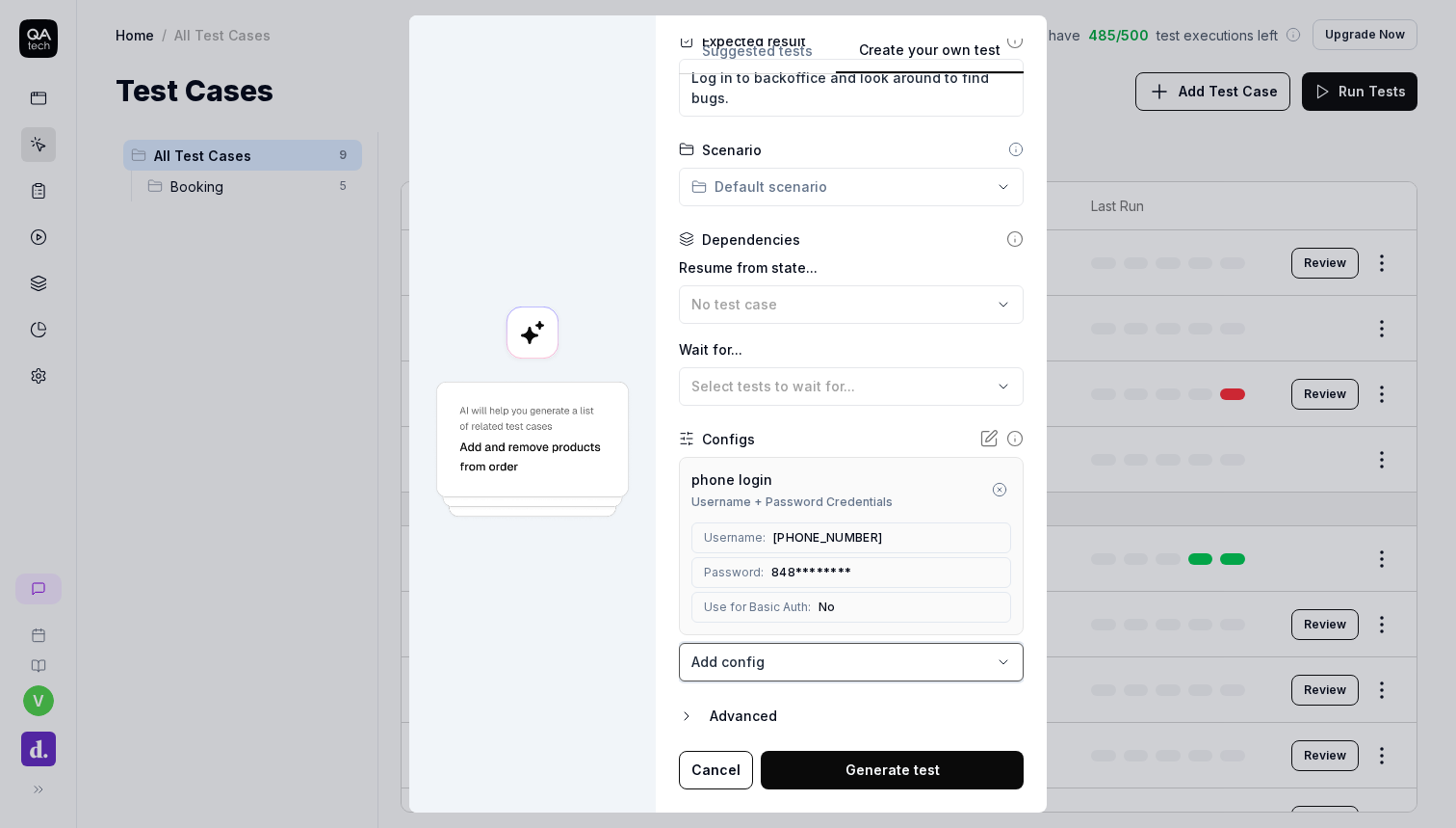
scroll to position [394, 0]
click at [862, 773] on button "Generate test" at bounding box center [892, 770] width 263 height 38
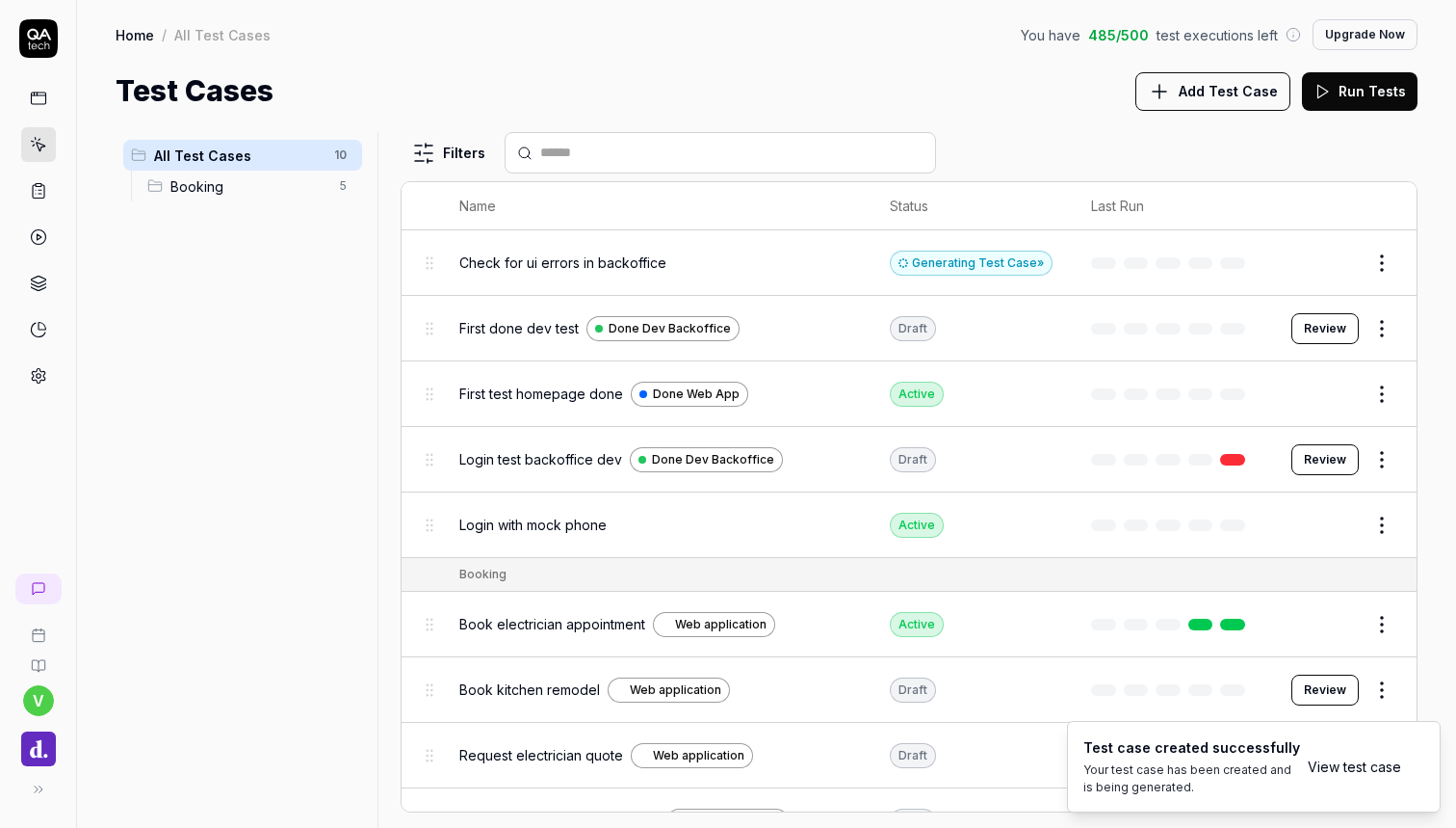
click at [1329, 761] on link "View test case" at bounding box center [1354, 766] width 94 height 21
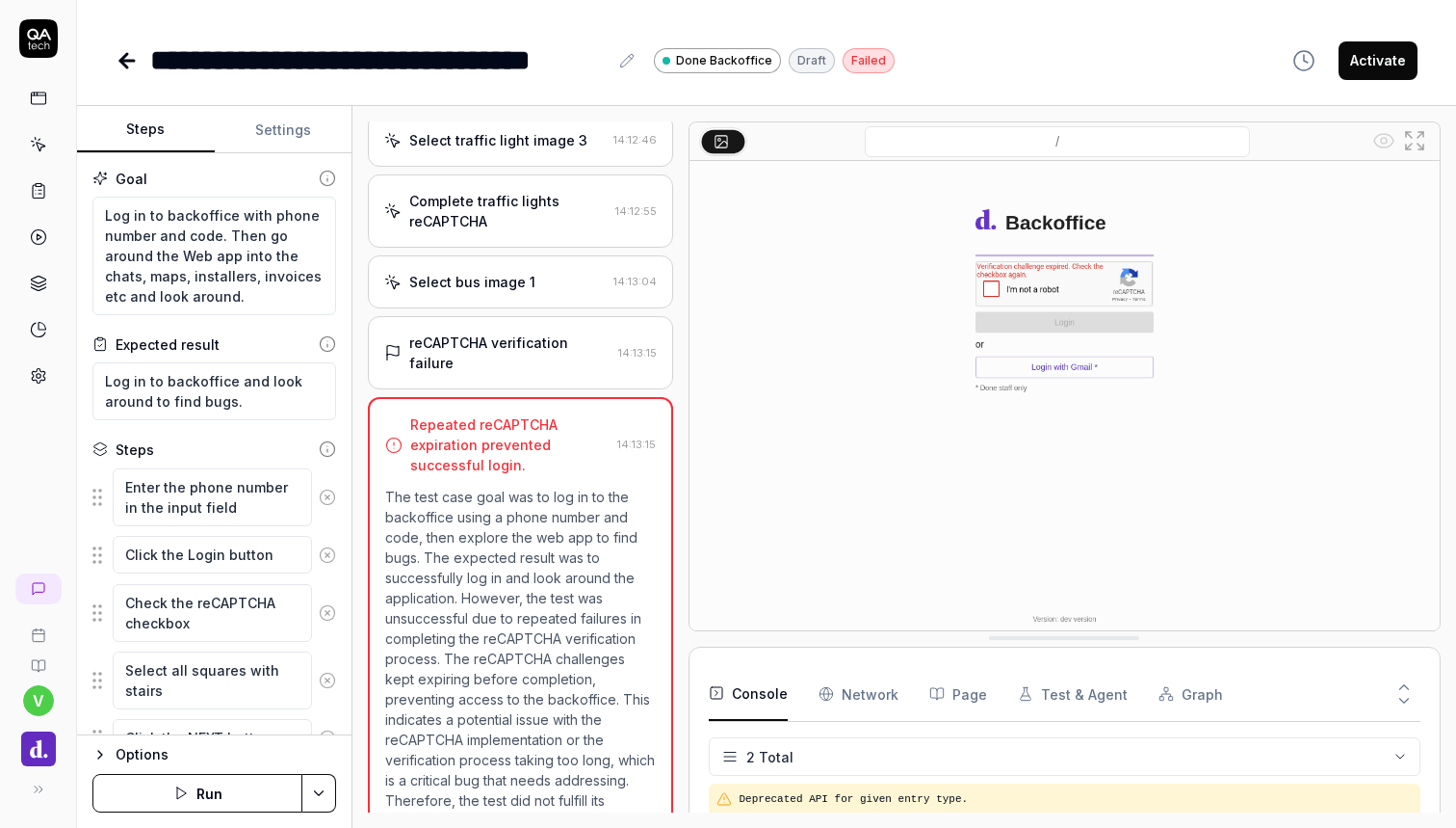
scroll to position [2908, 0]
click at [204, 789] on button "Run" at bounding box center [197, 792] width 210 height 38
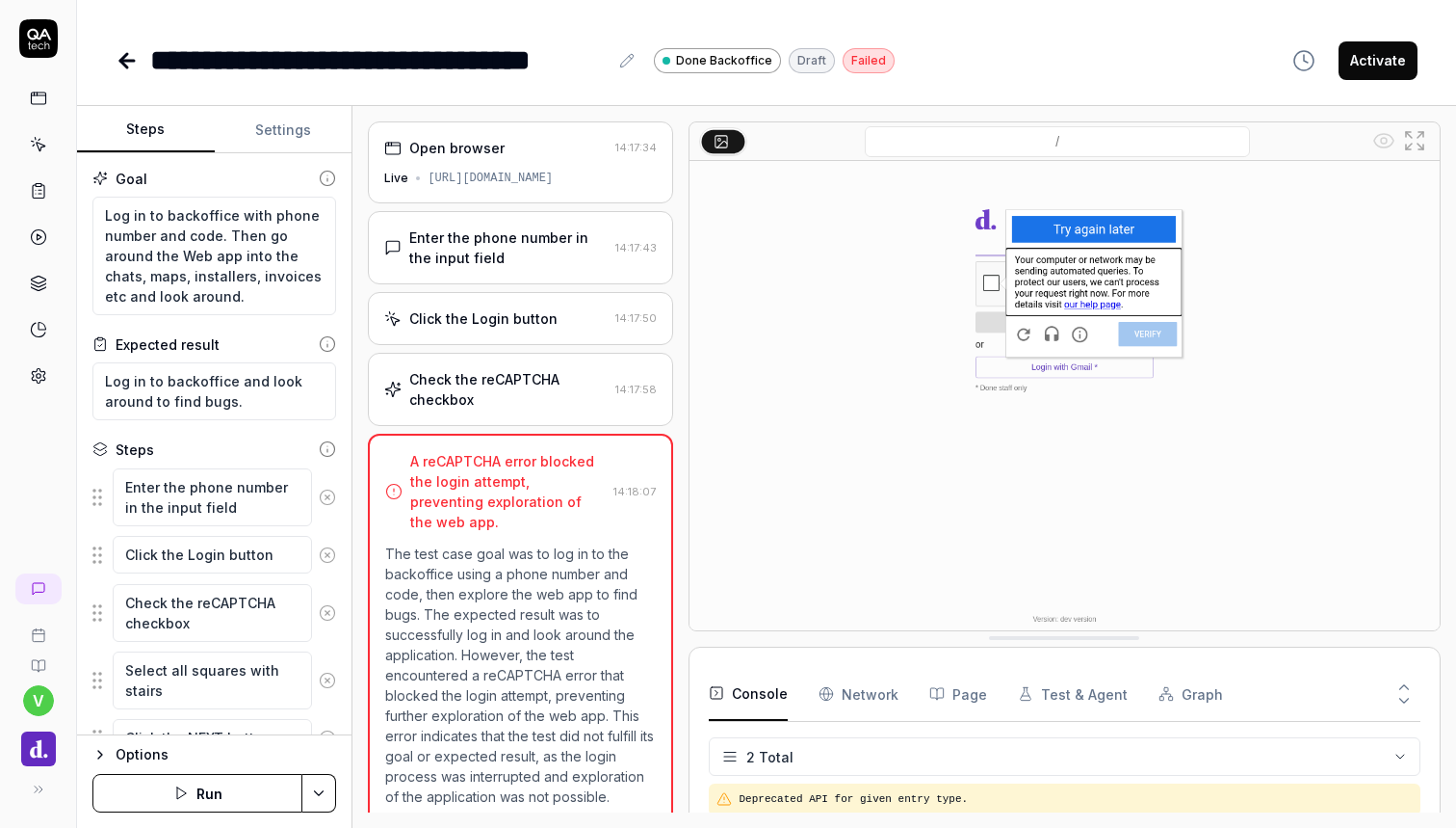
click at [239, 786] on button "Run" at bounding box center [197, 792] width 210 height 38
